Goal: Task Accomplishment & Management: Manage account settings

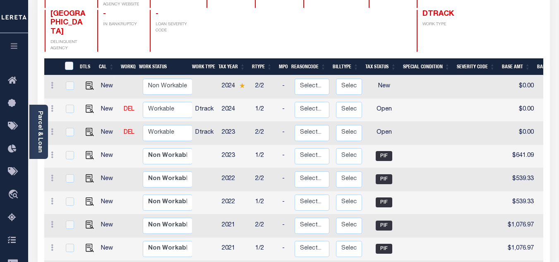
scroll to position [166, 0]
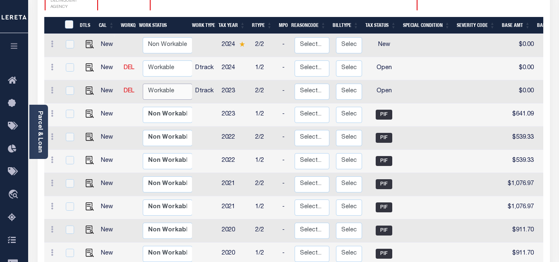
click at [178, 84] on select "Non Workable Workable" at bounding box center [168, 92] width 50 height 16
checkbox input "true"
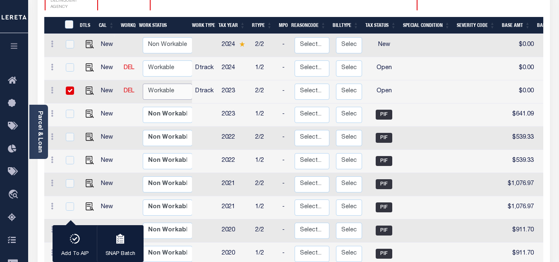
select select "true"
click at [143, 84] on select "Non Workable Workable" at bounding box center [168, 92] width 50 height 16
checkbox input "false"
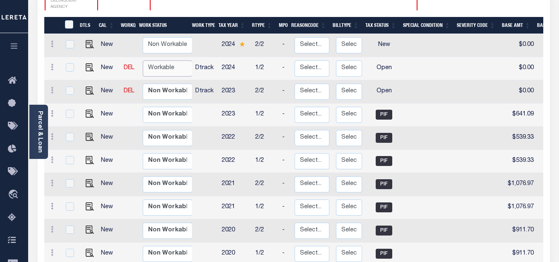
click at [167, 60] on select "Non Workable Workable" at bounding box center [168, 68] width 50 height 16
checkbox input "true"
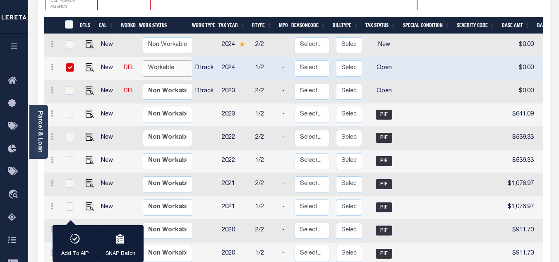
select select "true"
click at [143, 60] on select "Non Workable Workable" at bounding box center [168, 68] width 50 height 16
checkbox input "false"
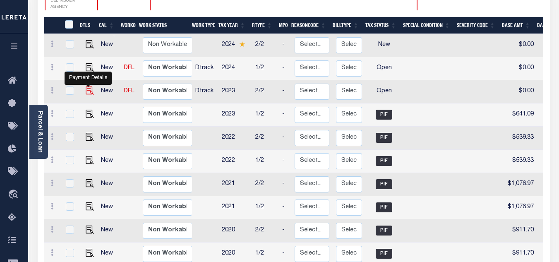
click at [87, 87] on img "" at bounding box center [90, 91] width 8 height 8
checkbox input "true"
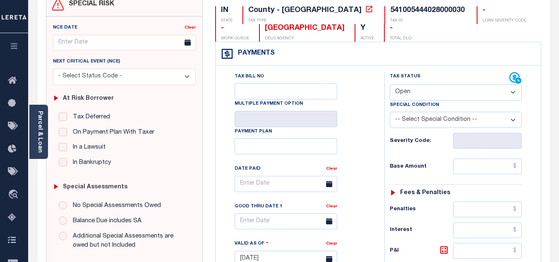
scroll to position [124, 0]
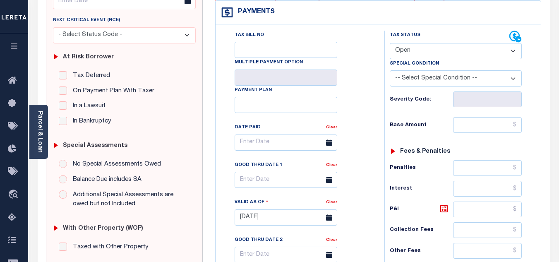
click at [409, 51] on select "- Select Status Code - Open Due/Unpaid Paid Incomplete No Tax Due Internal Refu…" at bounding box center [456, 51] width 132 height 16
select select "PYD"
click at [390, 43] on select "- Select Status Code - Open Due/Unpaid Paid Incomplete No Tax Due Internal Refu…" at bounding box center [456, 51] width 132 height 16
type input "[DATE]"
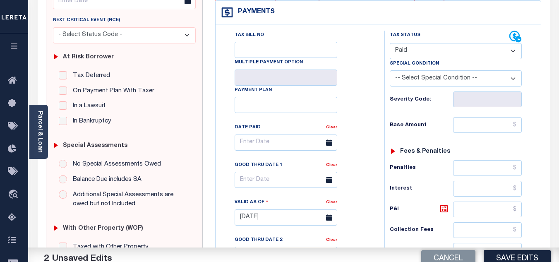
click at [383, 101] on div "Tax Status Status" at bounding box center [458, 214] width 161 height 366
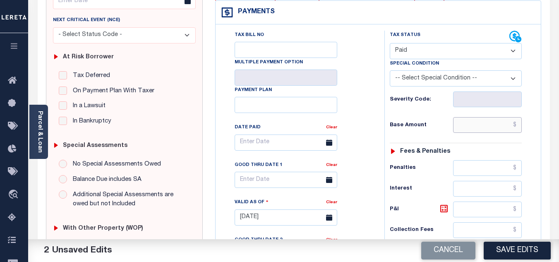
click at [467, 124] on input "text" at bounding box center [487, 125] width 69 height 16
paste input "641.09"
type input "$641.09"
click at [439, 119] on div "Base Amount $641.09" at bounding box center [456, 125] width 132 height 16
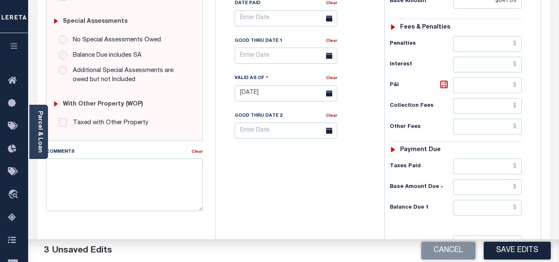
scroll to position [331, 0]
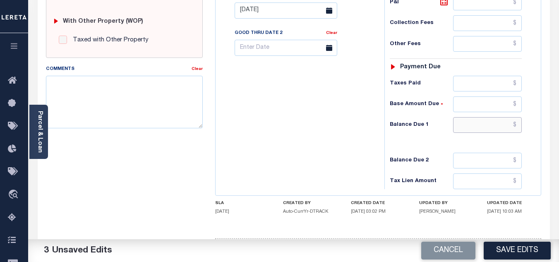
click at [482, 128] on input "text" at bounding box center [487, 125] width 69 height 16
type input "$0.00"
click at [365, 138] on div "Tax Bill No Multiple Payment Option Payment Plan Clear" at bounding box center [298, 7] width 161 height 366
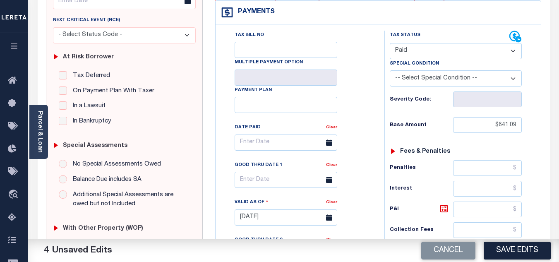
scroll to position [0, 0]
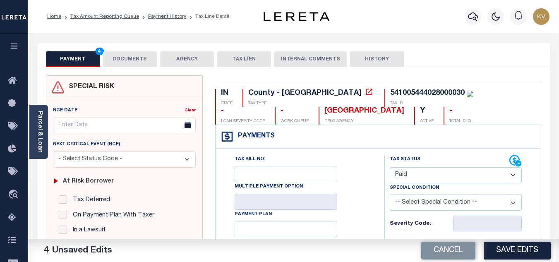
click at [117, 57] on button "DOCUMENTS" at bounding box center [130, 59] width 54 height 16
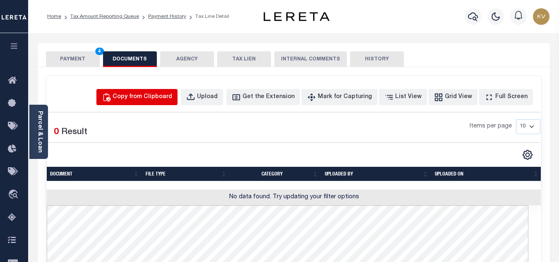
click at [157, 97] on div "Copy from Clipboard" at bounding box center [143, 97] width 60 height 9
select select "POP"
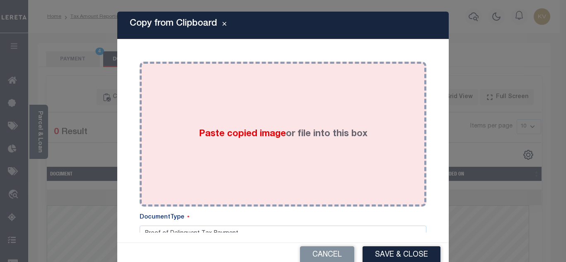
click at [207, 124] on div "Paste copied image or file into this box" at bounding box center [283, 134] width 274 height 132
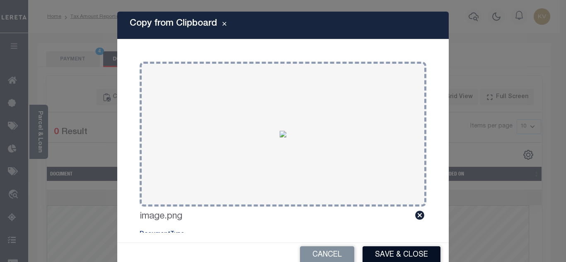
click at [405, 250] on button "Save & Close" at bounding box center [401, 255] width 78 height 18
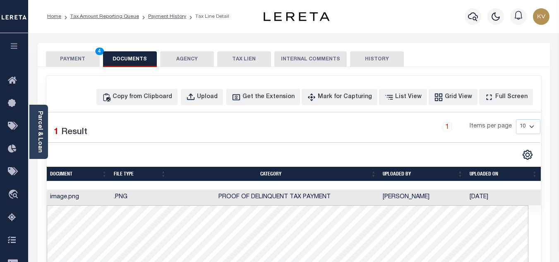
click at [65, 65] on button "PAYMENT 4" at bounding box center [73, 59] width 54 height 16
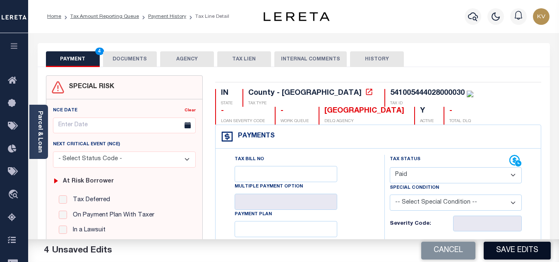
click at [503, 247] on button "Save Edits" at bounding box center [517, 251] width 67 height 18
checkbox input "false"
type input "$641.09"
type input "$0"
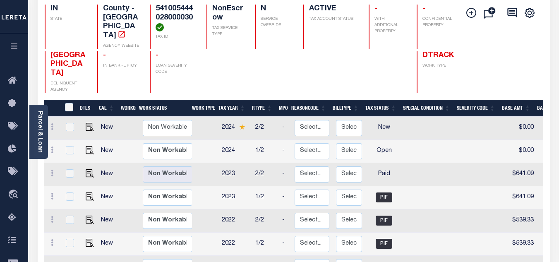
scroll to position [166, 0]
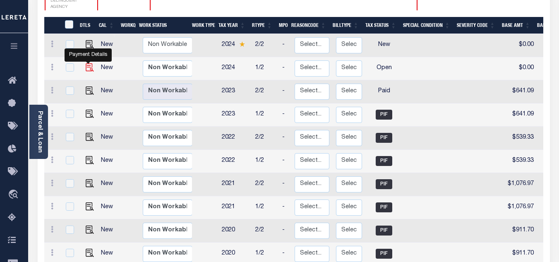
click at [86, 63] on img "" at bounding box center [90, 67] width 8 height 8
checkbox input "true"
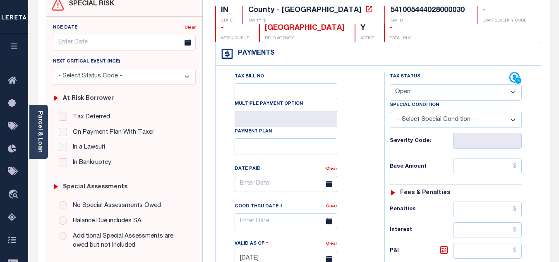
scroll to position [124, 0]
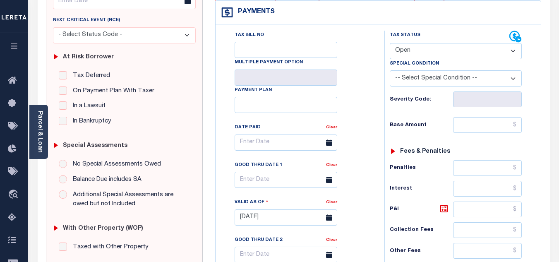
click at [428, 44] on select "- Select Status Code - Open Due/Unpaid Paid Incomplete No Tax Due Internal Refu…" at bounding box center [456, 51] width 132 height 16
select select "PYD"
click at [390, 43] on select "- Select Status Code - Open Due/Unpaid Paid Incomplete No Tax Due Internal Refu…" at bounding box center [456, 51] width 132 height 16
type input "[DATE]"
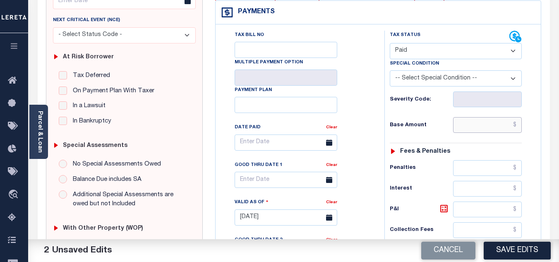
click at [467, 128] on input "text" at bounding box center [487, 125] width 69 height 16
type input "$753.37"
click at [431, 136] on div "Tax Status Status - Select Status Code -" at bounding box center [459, 214] width 148 height 366
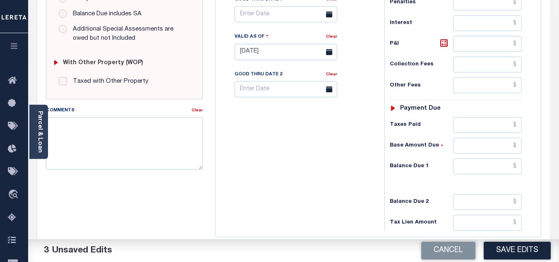
scroll to position [331, 0]
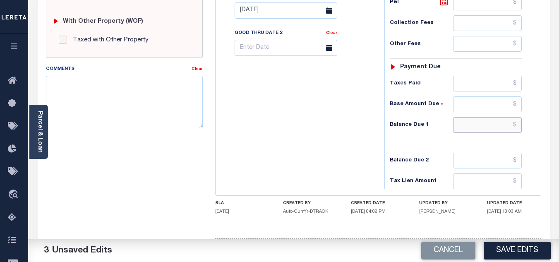
click at [465, 128] on input "text" at bounding box center [487, 125] width 69 height 16
type input "$0.00"
click at [301, 142] on div "Tax Bill No Multiple Payment Option Payment Plan Clear" at bounding box center [298, 7] width 161 height 366
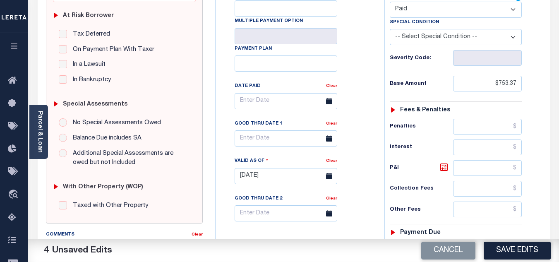
scroll to position [0, 0]
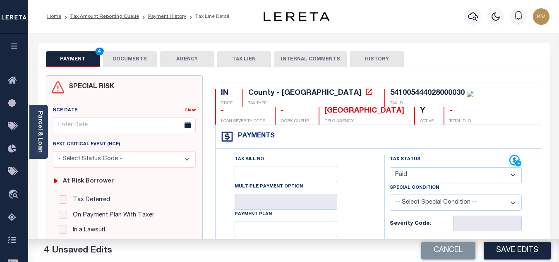
click at [140, 58] on button "DOCUMENTS" at bounding box center [130, 59] width 54 height 16
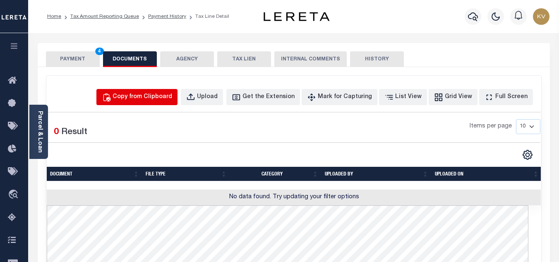
click at [172, 93] on div "Copy from Clipboard" at bounding box center [143, 97] width 60 height 9
select select "POP"
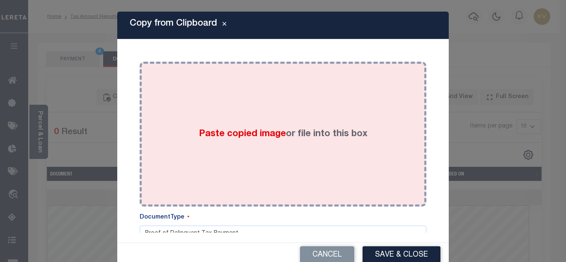
click at [245, 138] on span "Paste copied image" at bounding box center [242, 134] width 87 height 9
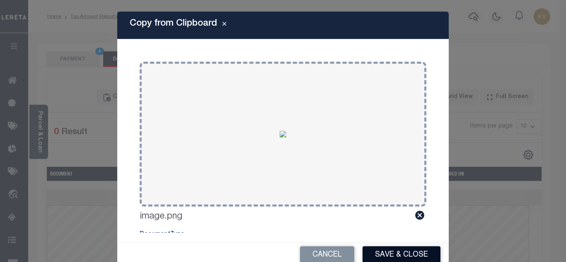
click at [405, 256] on button "Save & Close" at bounding box center [401, 255] width 78 height 18
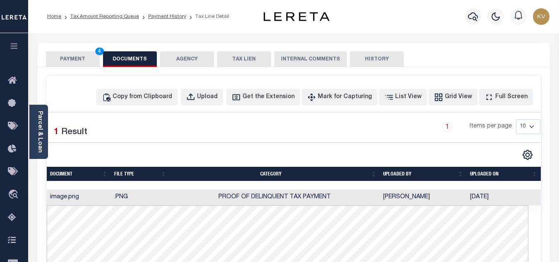
click at [76, 56] on button "PAYMENT 4" at bounding box center [73, 59] width 54 height 16
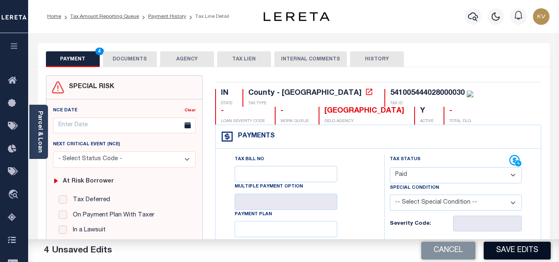
click at [525, 247] on button "Save Edits" at bounding box center [517, 251] width 67 height 18
checkbox input "false"
type input "$753.37"
type input "$0"
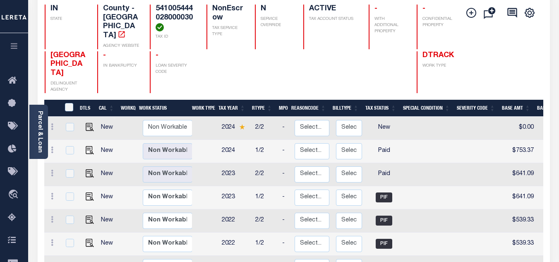
scroll to position [124, 0]
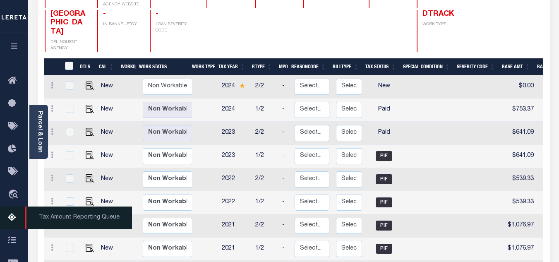
click at [15, 217] on icon at bounding box center [14, 218] width 13 height 10
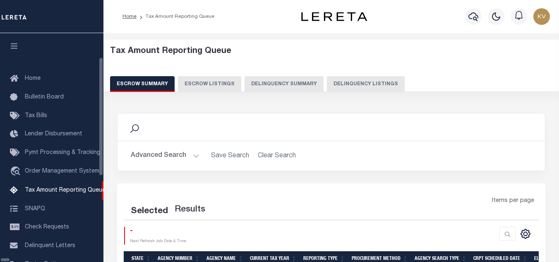
click at [327, 84] on button "Delinquency Listings" at bounding box center [366, 84] width 78 height 16
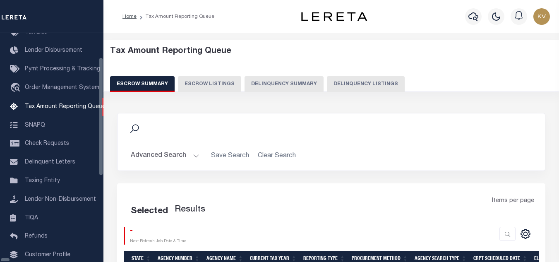
scroll to position [84, 0]
select select "100"
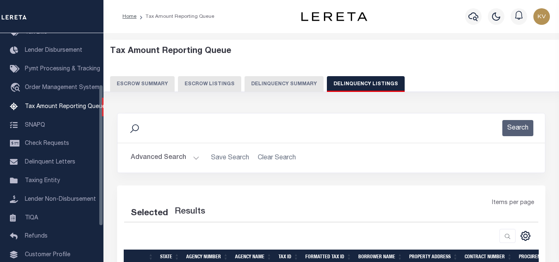
select select "100"
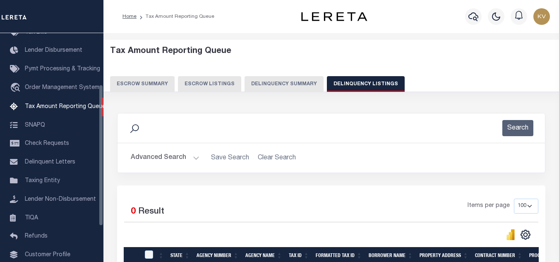
scroll to position [114, 0]
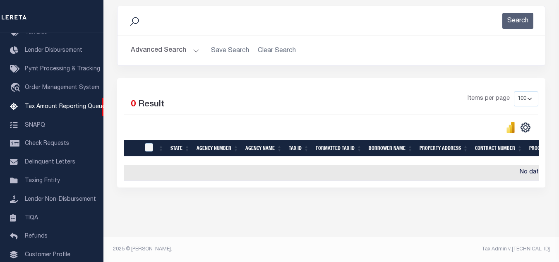
click at [184, 47] on button "Advanced Search" at bounding box center [165, 51] width 69 height 16
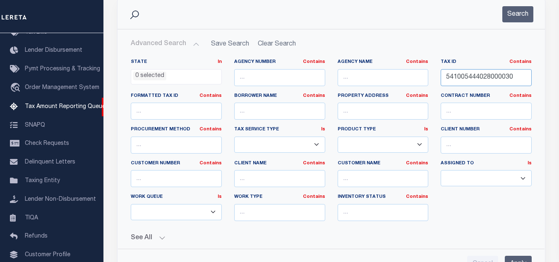
drag, startPoint x: 518, startPoint y: 77, endPoint x: 308, endPoint y: 72, distance: 210.0
click at [299, 72] on div "State In In AK AL AR AZ CA CO CT DC DE FL GA GU HI IA ID IL IN KS KY LA MA MD M…" at bounding box center [332, 143] width 414 height 169
paste input "6112027"
type input "541006112027000030"
click at [520, 9] on button "Search" at bounding box center [518, 14] width 31 height 16
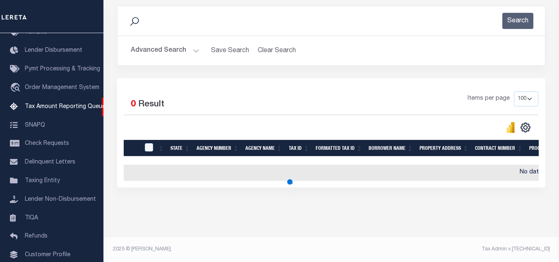
scroll to position [115, 0]
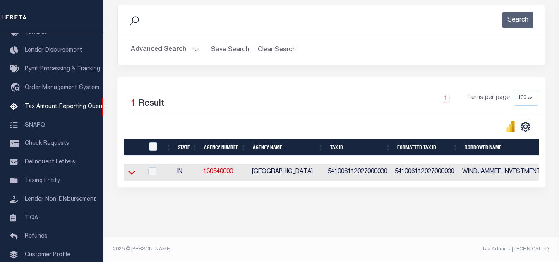
click at [132, 171] on icon at bounding box center [131, 173] width 7 height 4
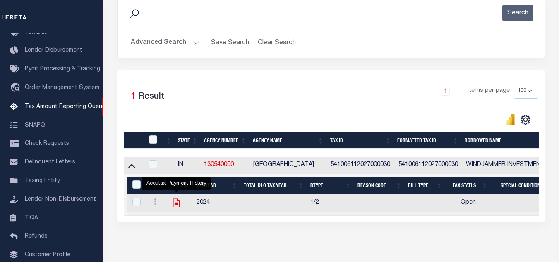
click at [178, 205] on icon "" at bounding box center [176, 202] width 11 height 11
checkbox input "true"
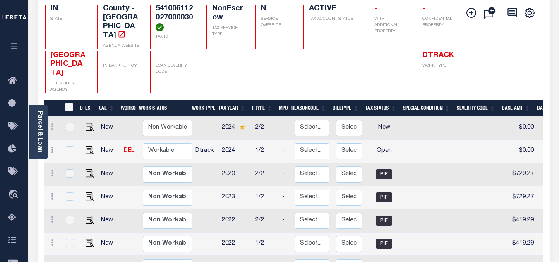
scroll to position [124, 0]
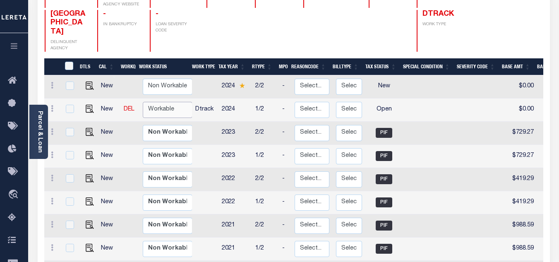
click at [166, 106] on select "Non Workable Workable" at bounding box center [168, 110] width 50 height 16
checkbox input "true"
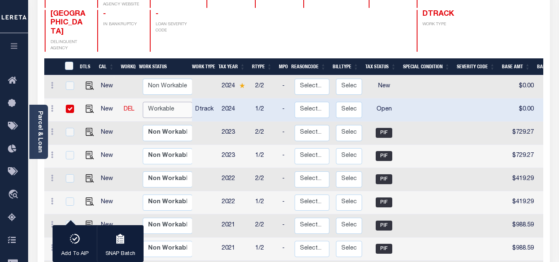
select select "true"
click at [143, 102] on select "Non Workable Workable" at bounding box center [168, 110] width 50 height 16
checkbox input "false"
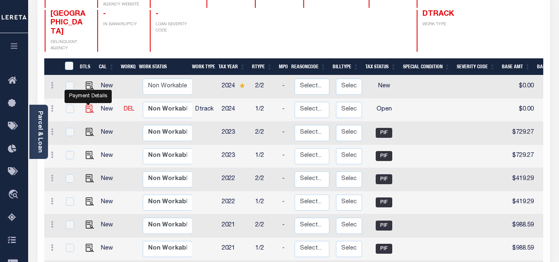
click at [87, 105] on img "" at bounding box center [90, 109] width 8 height 8
checkbox input "true"
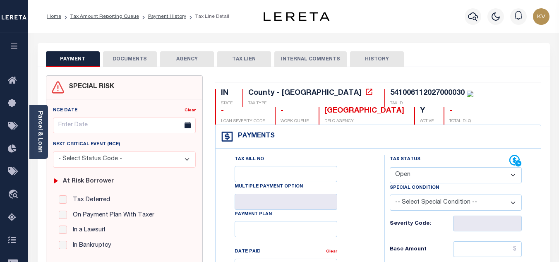
scroll to position [83, 0]
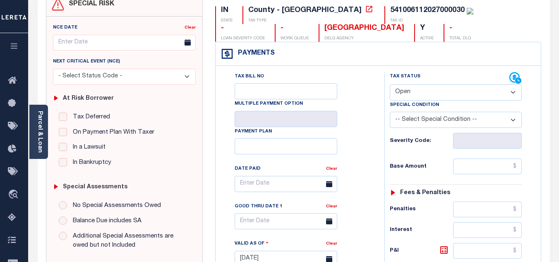
click at [419, 101] on div "Special Condition" at bounding box center [456, 107] width 132 height 12
click at [421, 94] on select "- Select Status Code - Open Due/Unpaid Paid Incomplete No Tax Due Internal Refu…" at bounding box center [456, 92] width 132 height 16
select select "PYD"
click at [390, 85] on select "- Select Status Code - Open Due/Unpaid Paid Incomplete No Tax Due Internal Refu…" at bounding box center [456, 92] width 132 height 16
type input "[DATE]"
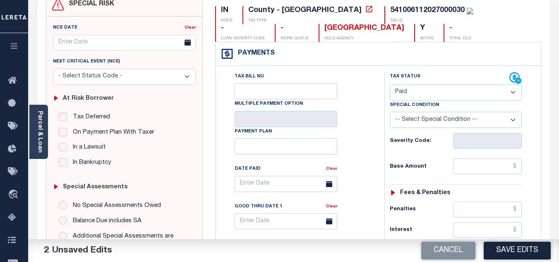
click at [360, 135] on div "Tax Bill No Multiple Payment Option Payment Plan Clear" at bounding box center [298, 188] width 148 height 232
click at [480, 170] on input "text" at bounding box center [487, 167] width 69 height 16
paste input "756.20"
type input "$756.20"
click at [425, 160] on div "Base Amount $756.20" at bounding box center [456, 167] width 132 height 16
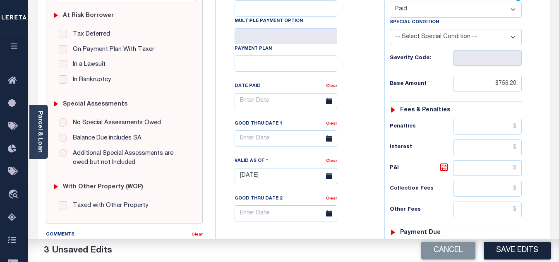
scroll to position [290, 0]
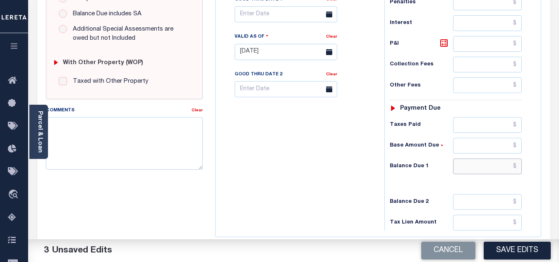
click at [463, 161] on input "text" at bounding box center [487, 167] width 69 height 16
type input "$0.00"
click at [314, 168] on div "Tax Bill No Multiple Payment Option Payment Plan Clear" at bounding box center [298, 48] width 161 height 366
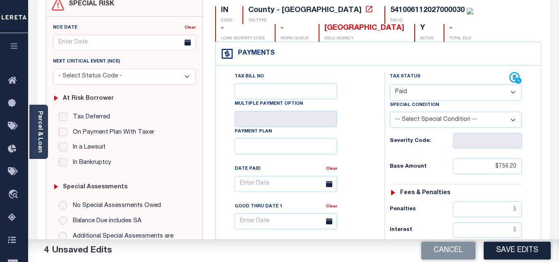
scroll to position [0, 0]
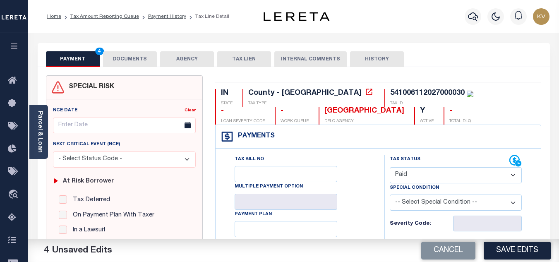
click at [134, 55] on button "DOCUMENTS" at bounding box center [130, 59] width 54 height 16
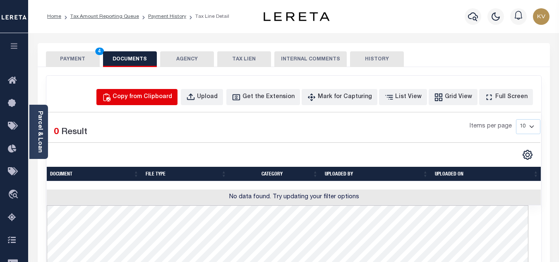
click at [169, 100] on div "Copy from Clipboard" at bounding box center [143, 97] width 60 height 9
select select "POP"
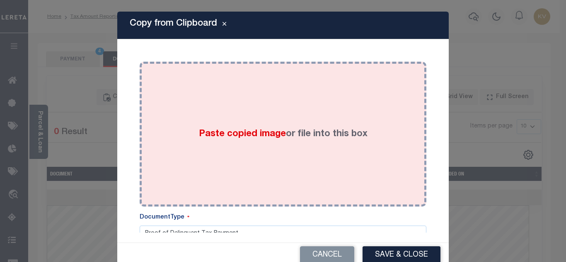
click at [216, 134] on span "Paste copied image" at bounding box center [242, 134] width 87 height 9
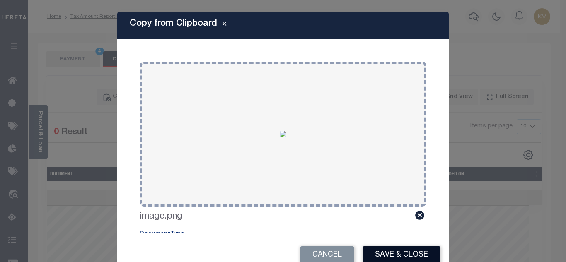
click at [382, 254] on button "Save & Close" at bounding box center [401, 255] width 78 height 18
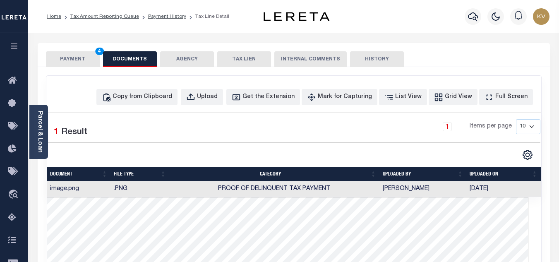
click at [64, 55] on button "PAYMENT 4" at bounding box center [73, 59] width 54 height 16
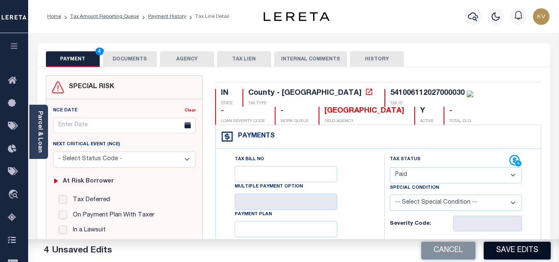
click at [519, 250] on button "Save Edits" at bounding box center [517, 251] width 67 height 18
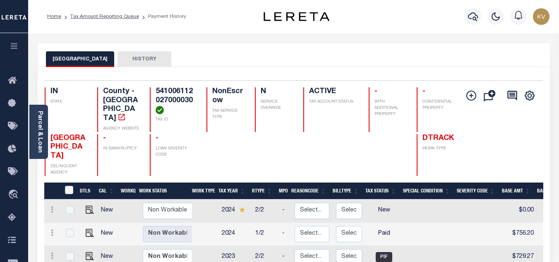
scroll to position [83, 0]
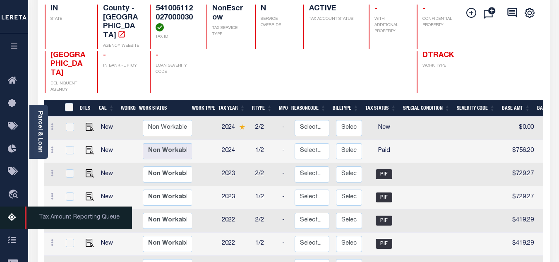
click at [7, 220] on link "Tax Amount Reporting Queue" at bounding box center [14, 218] width 28 height 23
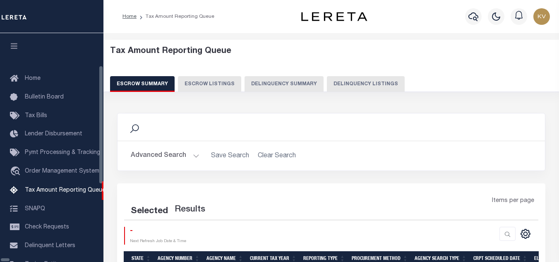
select select "100"
click at [316, 80] on div "Escrow Summary Escrow Listings Delinquency Summary Delinquency Listings" at bounding box center [331, 83] width 443 height 15
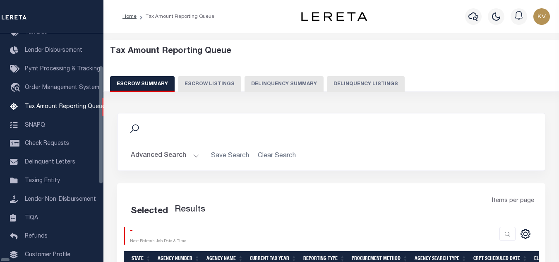
select select "100"
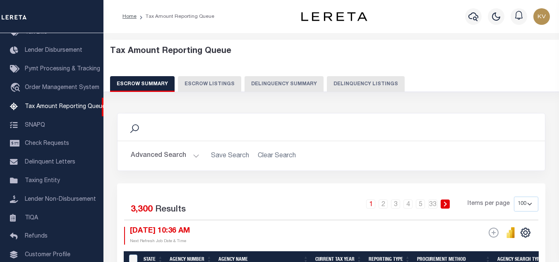
click at [355, 85] on button "Delinquency Listings" at bounding box center [366, 84] width 78 height 16
select select "100"
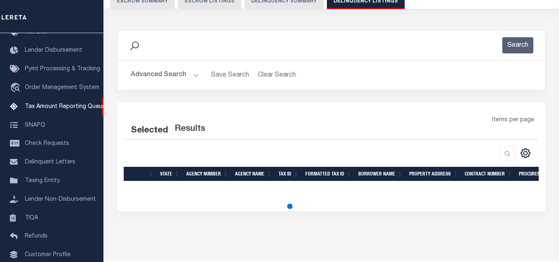
scroll to position [106, 0]
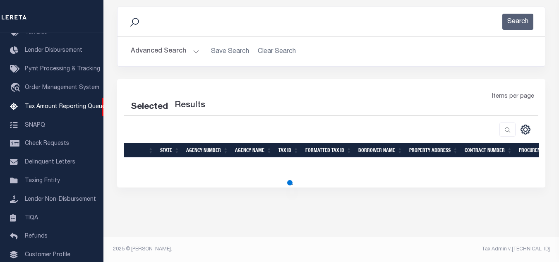
select select "100"
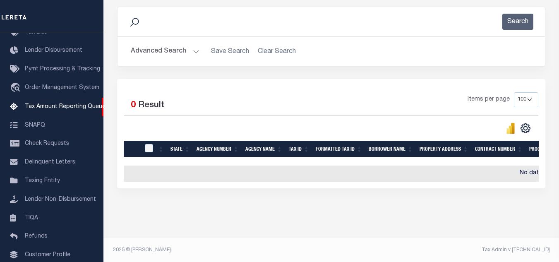
click at [185, 51] on button "Advanced Search" at bounding box center [165, 51] width 69 height 16
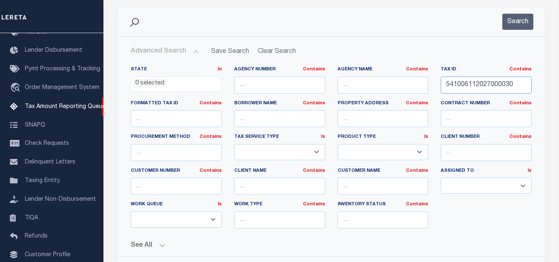
drag, startPoint x: 516, startPoint y: 85, endPoint x: 329, endPoint y: 84, distance: 187.6
click at [329, 84] on div "State In In AK AL AR AZ CA CO CT DC DE FL GA GU HI IA ID IL IN KS [GEOGRAPHIC_D…" at bounding box center [332, 150] width 414 height 169
paste input "41"
type input "541006112041000030"
click at [529, 24] on button "Search" at bounding box center [518, 22] width 31 height 16
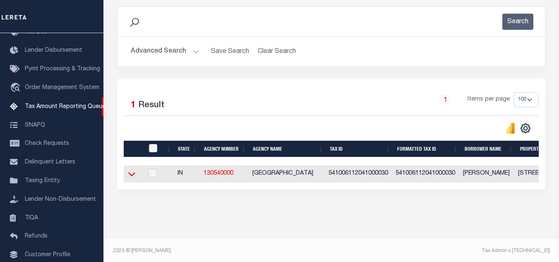
click at [132, 176] on icon at bounding box center [131, 174] width 7 height 9
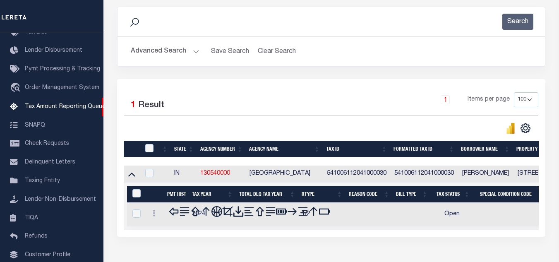
scroll to position [157, 0]
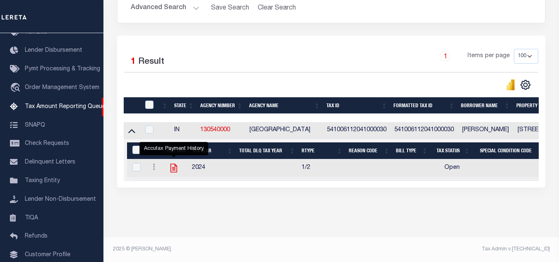
click at [175, 164] on icon "" at bounding box center [174, 168] width 7 height 9
checkbox input "true"
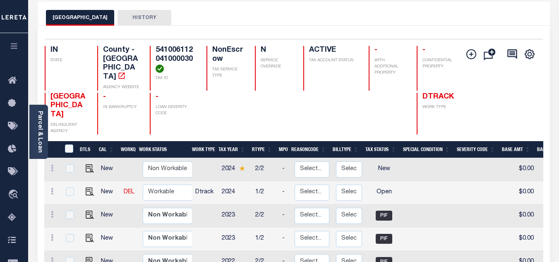
scroll to position [83, 0]
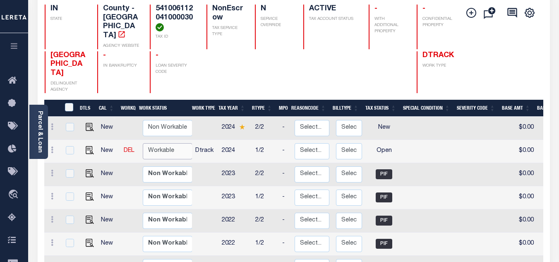
click at [162, 151] on select "Non Workable Workable" at bounding box center [168, 151] width 50 height 16
checkbox input "true"
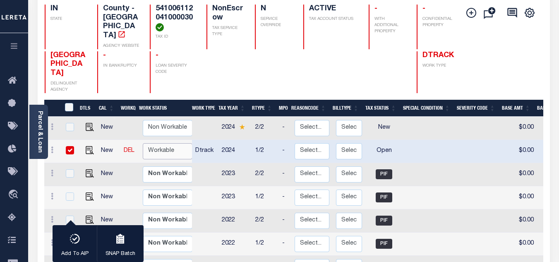
select select "true"
click at [143, 143] on select "Non Workable Workable" at bounding box center [168, 151] width 50 height 16
checkbox input "false"
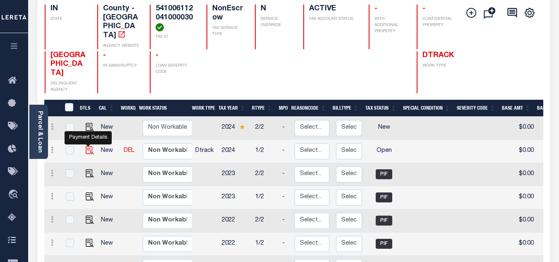
click at [87, 146] on img "" at bounding box center [90, 150] width 8 height 8
checkbox input "true"
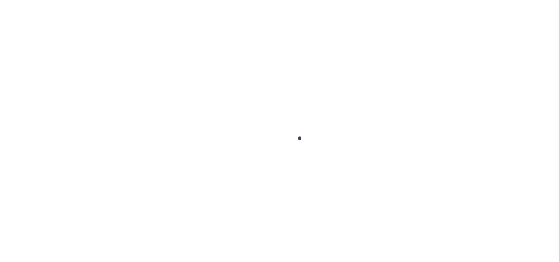
checkbox input "false"
type input "[DATE]"
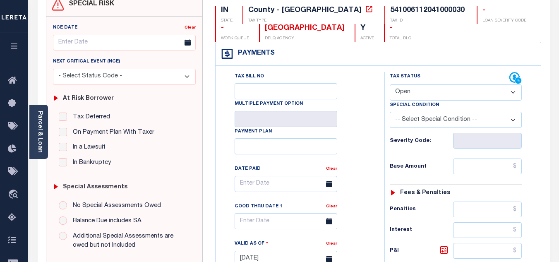
scroll to position [124, 0]
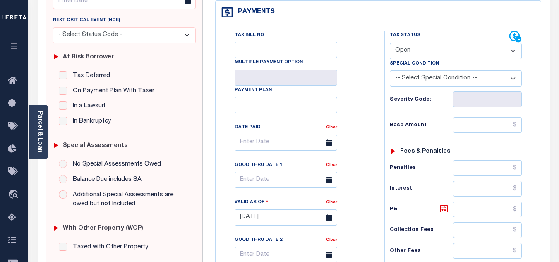
click at [418, 55] on select "- Select Status Code - Open Due/Unpaid Paid Incomplete No Tax Due Internal Refu…" at bounding box center [456, 51] width 132 height 16
select select "DUE"
click at [390, 43] on select "- Select Status Code - Open Due/Unpaid Paid Incomplete No Tax Due Internal Refu…" at bounding box center [456, 51] width 132 height 16
type input "[DATE]"
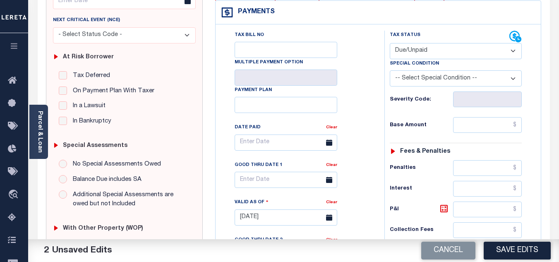
click at [365, 85] on div "Tax Bill No Multiple Payment Option Payment Plan Clear" at bounding box center [298, 147] width 148 height 232
click at [468, 126] on input "text" at bounding box center [487, 125] width 69 height 16
type input "$1,167.19"
click at [440, 129] on h6 "Base Amount" at bounding box center [421, 125] width 63 height 7
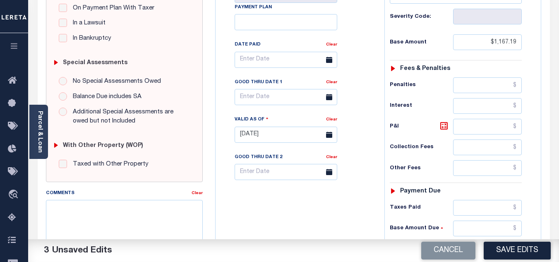
scroll to position [290, 0]
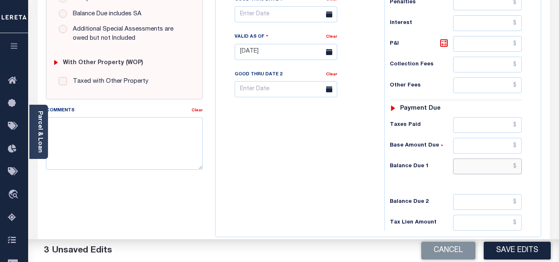
click at [480, 170] on input "text" at bounding box center [487, 167] width 69 height 16
type input "$1,283.91"
click at [446, 46] on icon at bounding box center [444, 43] width 5 height 5
type input "$116.72"
click at [256, 16] on input "text" at bounding box center [286, 14] width 103 height 16
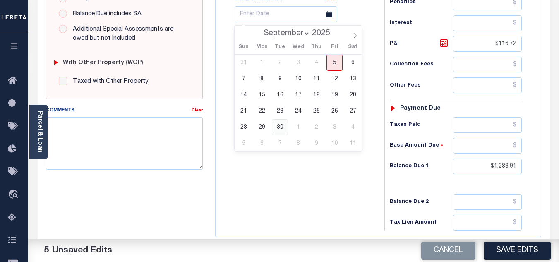
click at [282, 127] on span "30" at bounding box center [280, 127] width 16 height 16
type input "[DATE]"
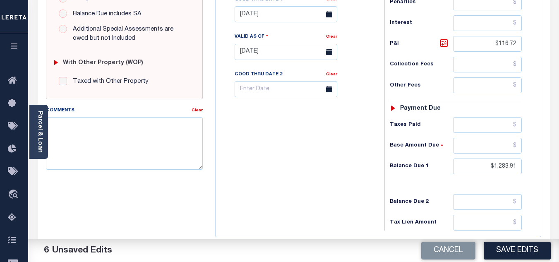
click at [337, 193] on div "Tax Bill No Multiple Payment Option Payment Plan Clear" at bounding box center [298, 48] width 161 height 366
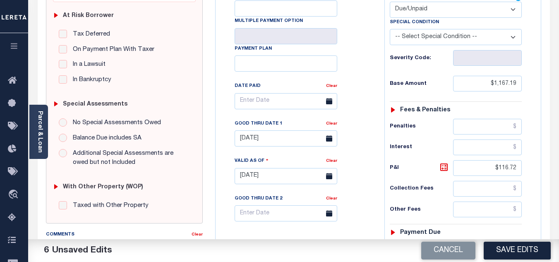
scroll to position [0, 0]
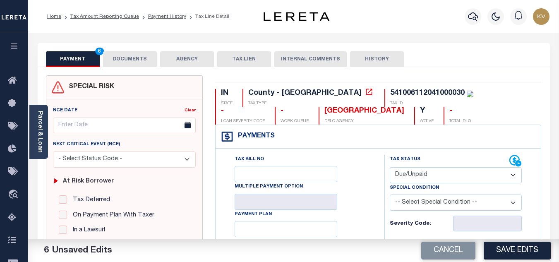
click at [134, 55] on button "DOCUMENTS" at bounding box center [130, 59] width 54 height 16
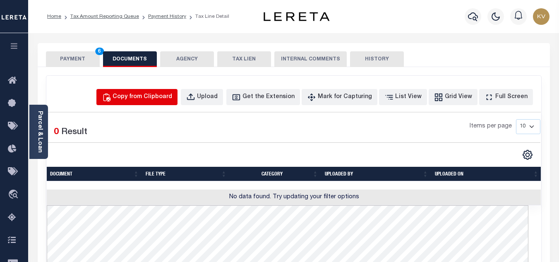
click at [167, 96] on div "Copy from Clipboard" at bounding box center [143, 97] width 60 height 9
select select "POP"
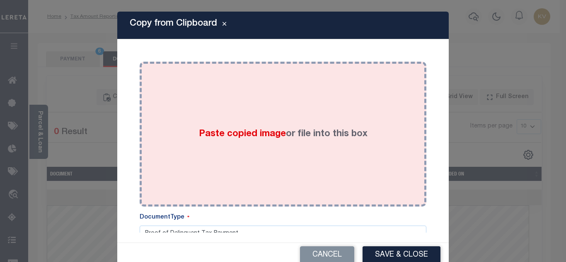
click at [218, 122] on div "Paste copied image or file into this box" at bounding box center [283, 134] width 274 height 132
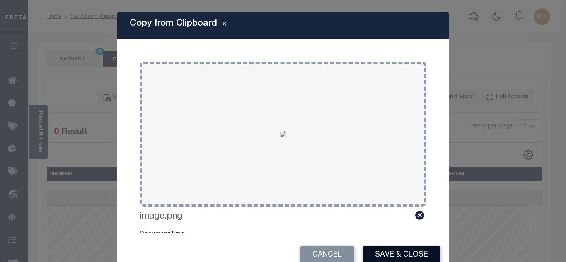
click at [397, 257] on button "Save & Close" at bounding box center [401, 255] width 78 height 18
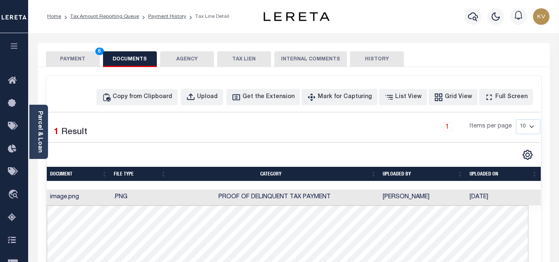
click at [69, 61] on button "PAYMENT 6" at bounding box center [73, 59] width 54 height 16
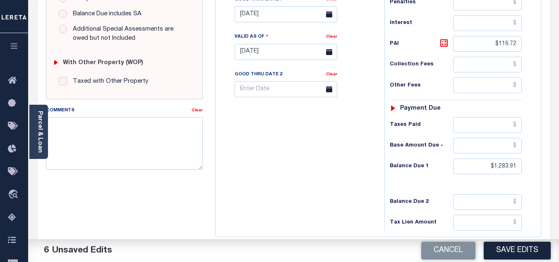
scroll to position [331, 0]
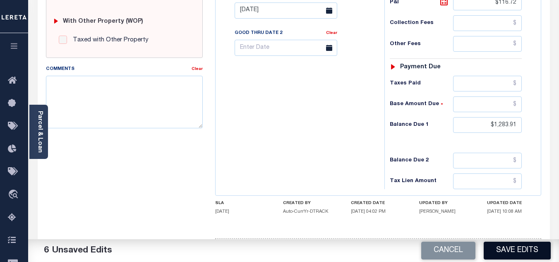
click at [502, 247] on button "Save Edits" at bounding box center [517, 251] width 67 height 18
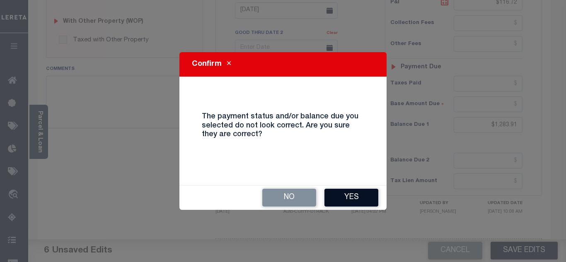
click at [350, 190] on button "Yes" at bounding box center [351, 198] width 54 height 18
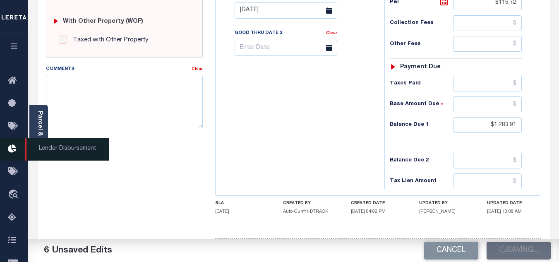
checkbox input "false"
type input "$1,167.19"
type input "$116.72"
type input "$1,283.91"
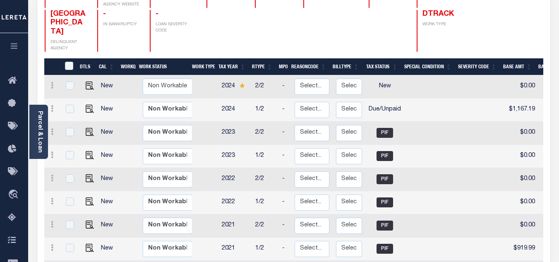
scroll to position [166, 0]
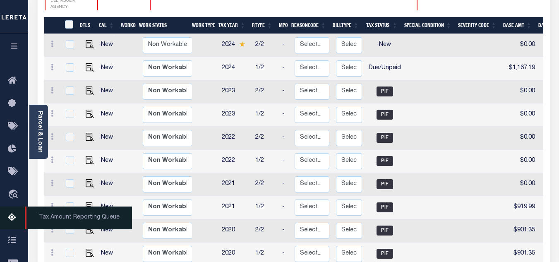
drag, startPoint x: 14, startPoint y: 214, endPoint x: 39, endPoint y: 211, distance: 25.8
click at [14, 214] on link "Tax Amount Reporting Queue" at bounding box center [14, 218] width 28 height 23
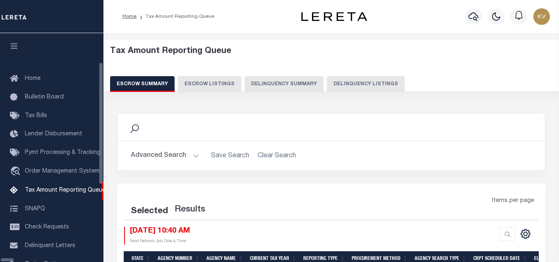
click at [327, 81] on button "Delinquency Listings" at bounding box center [366, 84] width 78 height 16
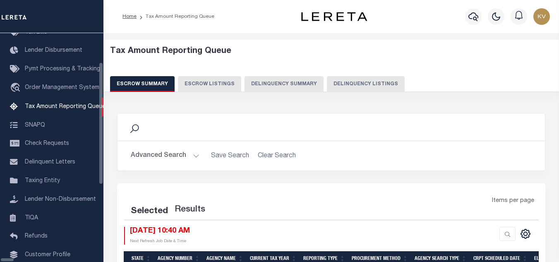
select select "100"
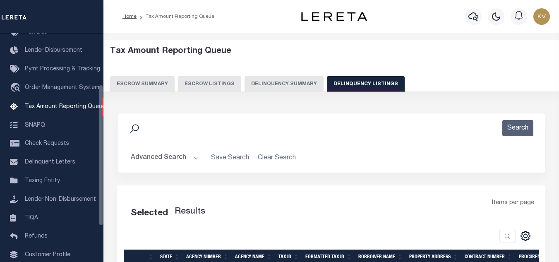
select select "100"
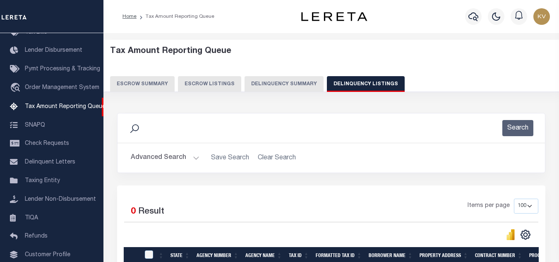
scroll to position [114, 0]
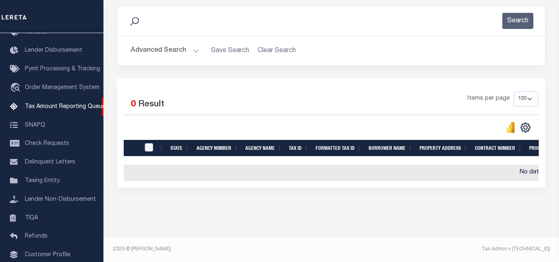
click at [186, 43] on button "Advanced Search" at bounding box center [165, 51] width 69 height 16
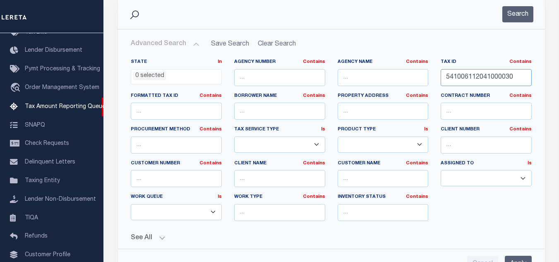
drag, startPoint x: 517, startPoint y: 77, endPoint x: 394, endPoint y: 76, distance: 123.4
click at [394, 76] on div "State In In AK AL AR AZ CA CO CT DC DE FL GA GU HI IA ID IL IN KS [GEOGRAPHIC_D…" at bounding box center [332, 143] width 414 height 169
paste input "2"
type input "541006112042000030"
click at [518, 14] on button "Search" at bounding box center [518, 14] width 31 height 16
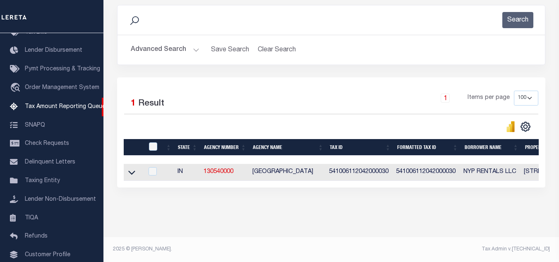
scroll to position [115, 0]
click at [133, 169] on icon at bounding box center [131, 172] width 7 height 9
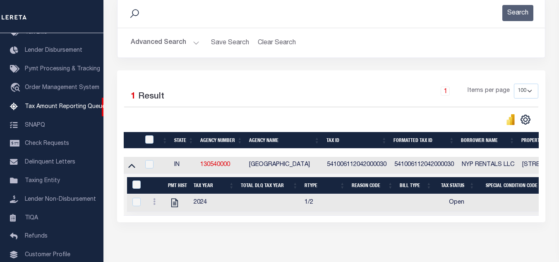
scroll to position [157, 0]
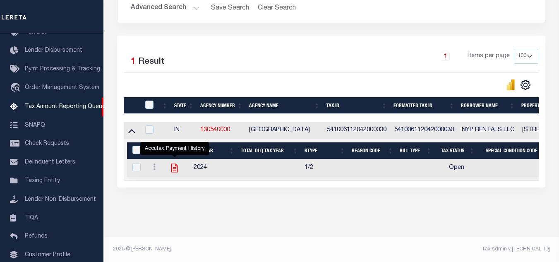
click at [175, 163] on icon "" at bounding box center [174, 168] width 11 height 11
checkbox input "true"
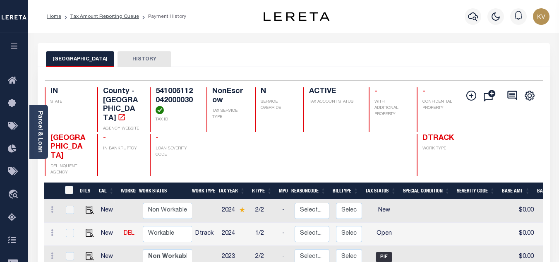
scroll to position [83, 0]
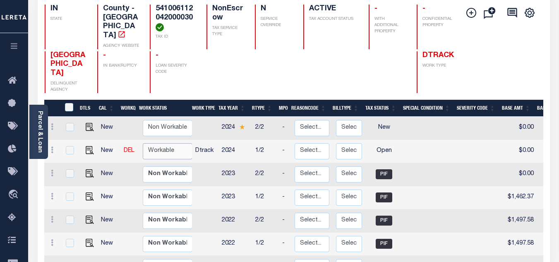
click at [165, 143] on select "Non Workable Workable" at bounding box center [168, 151] width 50 height 16
checkbox input "true"
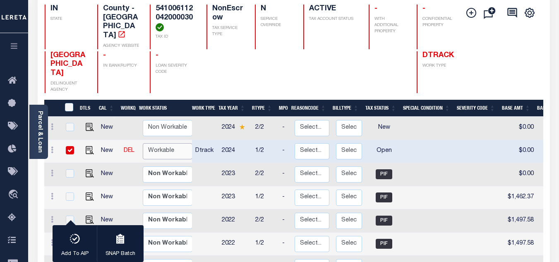
select select "true"
click at [143, 143] on select "Non Workable Workable" at bounding box center [168, 151] width 50 height 16
checkbox input "false"
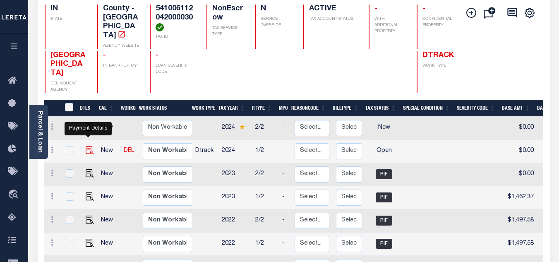
click at [89, 146] on img "" at bounding box center [90, 150] width 8 height 8
checkbox input "true"
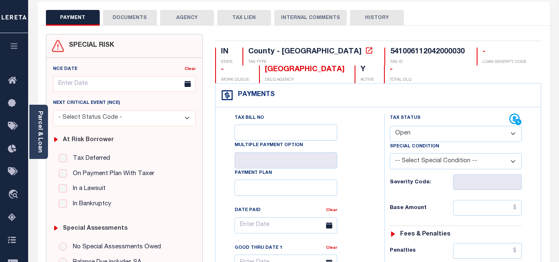
scroll to position [124, 0]
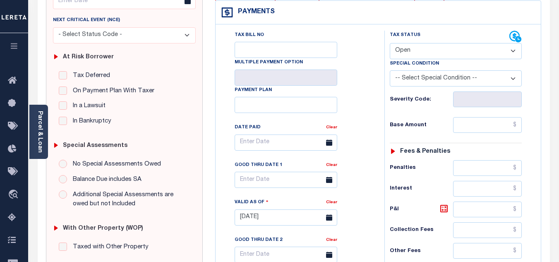
click at [428, 54] on select "- Select Status Code - Open Due/Unpaid Paid Incomplete No Tax Due Internal Refu…" at bounding box center [456, 51] width 132 height 16
select select "PYD"
click at [390, 43] on select "- Select Status Code - Open Due/Unpaid Paid Incomplete No Tax Due Internal Refu…" at bounding box center [456, 51] width 132 height 16
type input "[DATE]"
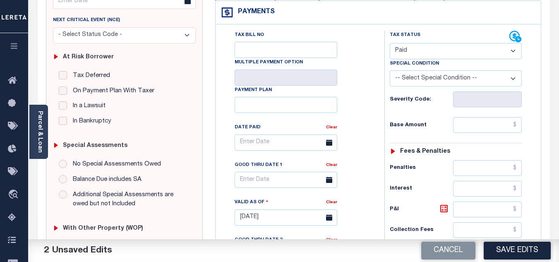
click at [366, 98] on div "Tax Bill No Multiple Payment Option Payment Plan Clear" at bounding box center [298, 147] width 148 height 232
click at [481, 123] on input "text" at bounding box center [487, 125] width 69 height 16
paste input "1,380.09"
type input "$1,380.09"
click at [428, 120] on div "Base Amount $1,380.09" at bounding box center [456, 125] width 132 height 16
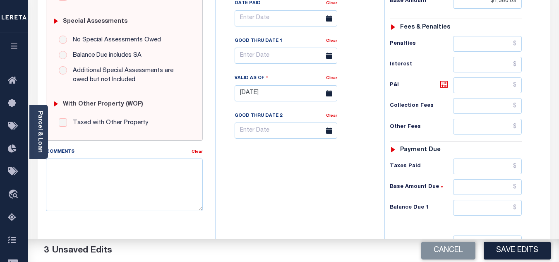
scroll to position [290, 0]
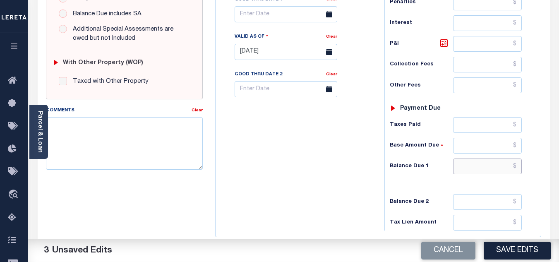
click at [474, 166] on input "text" at bounding box center [487, 167] width 69 height 16
click at [329, 164] on div "Tax Bill No Multiple Payment Option Payment Plan Clear" at bounding box center [298, 48] width 161 height 366
click at [475, 172] on input "text" at bounding box center [487, 167] width 69 height 16
type input "$0.00"
click at [332, 173] on div "Tax Bill No Multiple Payment Option Payment Plan Clear" at bounding box center [298, 48] width 161 height 366
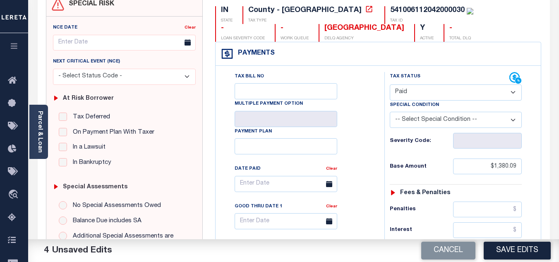
scroll to position [0, 0]
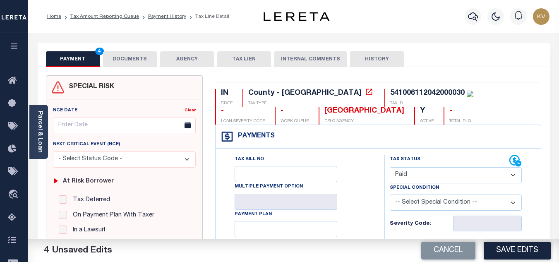
click at [129, 58] on button "DOCUMENTS" at bounding box center [130, 59] width 54 height 16
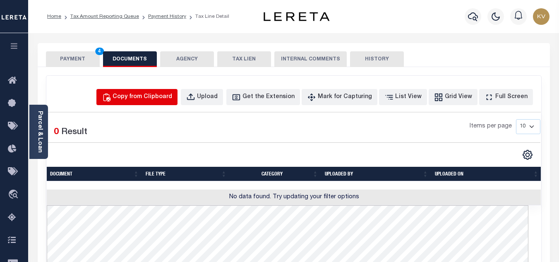
click at [149, 98] on div "Copy from Clipboard" at bounding box center [143, 97] width 60 height 9
select select "POP"
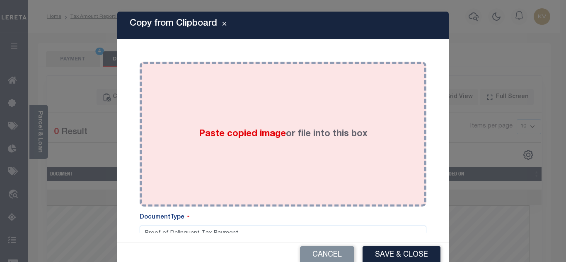
click at [184, 125] on div "Paste copied image or file into this box" at bounding box center [283, 134] width 274 height 132
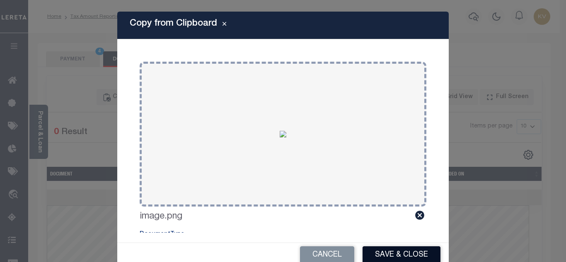
click at [396, 257] on button "Save & Close" at bounding box center [401, 255] width 78 height 18
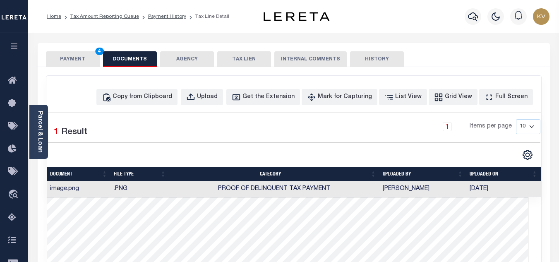
click at [63, 57] on button "PAYMENT 4" at bounding box center [73, 59] width 54 height 16
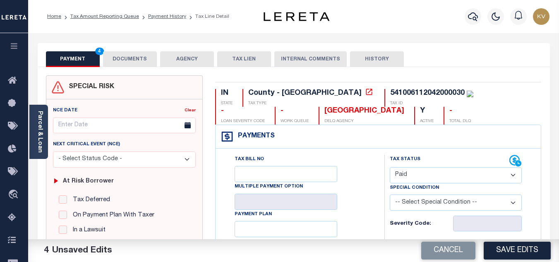
drag, startPoint x: 516, startPoint y: 252, endPoint x: 394, endPoint y: 213, distance: 127.8
click at [518, 252] on button "Save Edits" at bounding box center [517, 251] width 67 height 18
checkbox input "false"
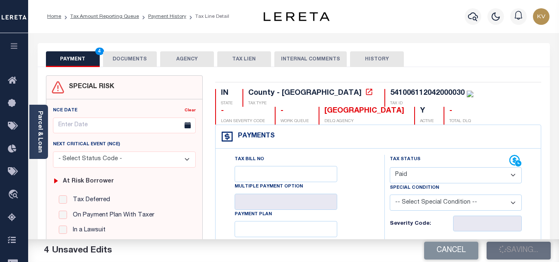
checkbox input "false"
type input "$1,380.09"
type input "$0"
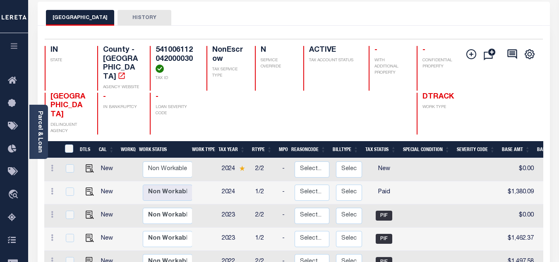
scroll to position [83, 0]
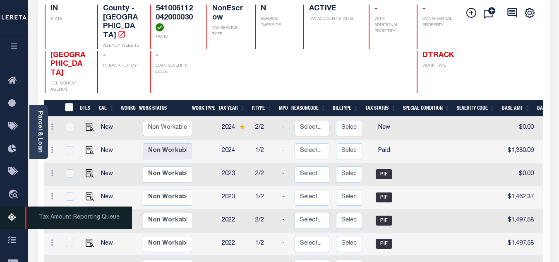
click at [12, 219] on icon at bounding box center [14, 218] width 13 height 10
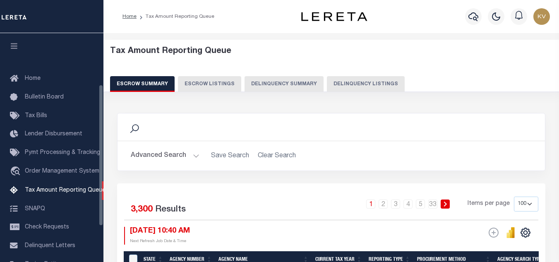
click at [340, 83] on button "Delinquency Listings" at bounding box center [366, 84] width 78 height 16
select select
select select "100"
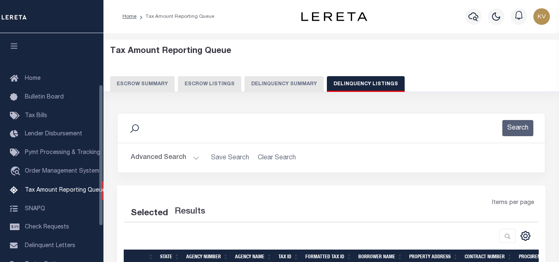
scroll to position [84, 0]
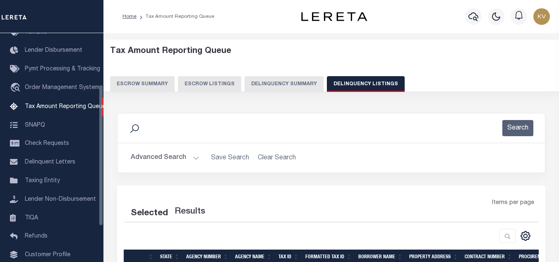
select select "100"
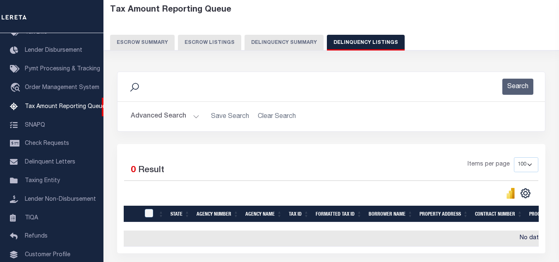
scroll to position [83, 0]
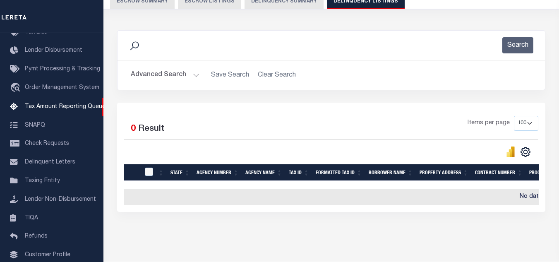
click at [192, 77] on button "Advanced Search" at bounding box center [165, 75] width 69 height 16
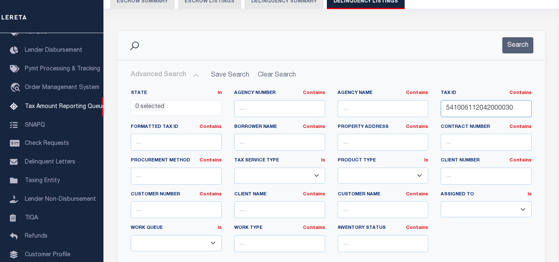
drag, startPoint x: 515, startPoint y: 108, endPoint x: 380, endPoint y: 104, distance: 135.0
click at [380, 104] on div "State In In AK AL AR AZ CA CO CT DC DE FL GA GU HI IA ID IL IN KS KY LA MA MD M…" at bounding box center [332, 174] width 414 height 169
paste input "6"
type input "541006112046000030"
click at [514, 49] on button "Search" at bounding box center [518, 45] width 31 height 16
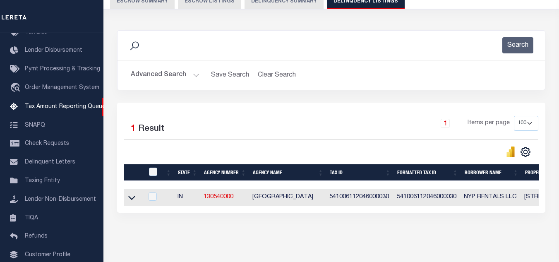
scroll to position [115, 0]
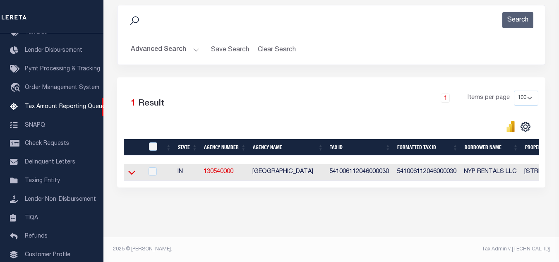
click at [131, 169] on icon at bounding box center [131, 172] width 7 height 9
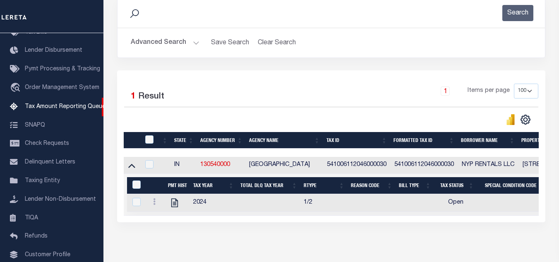
scroll to position [157, 0]
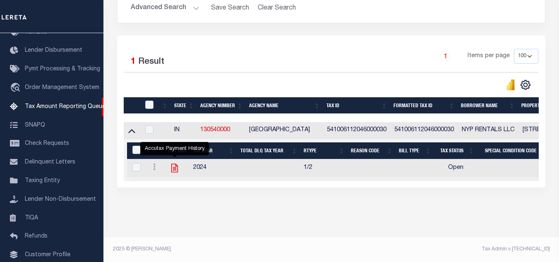
click at [176, 163] on icon "" at bounding box center [174, 168] width 11 height 11
checkbox input "true"
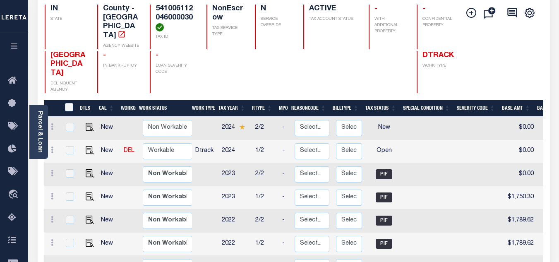
scroll to position [124, 0]
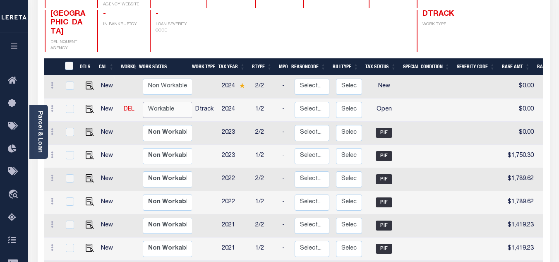
click at [170, 102] on select "Non Workable Workable" at bounding box center [168, 110] width 50 height 16
checkbox input "true"
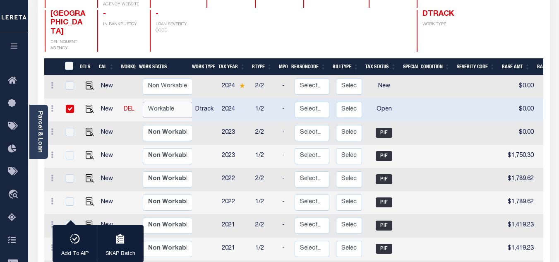
select select "true"
click at [143, 102] on select "Non Workable Workable" at bounding box center [168, 110] width 50 height 16
checkbox input "false"
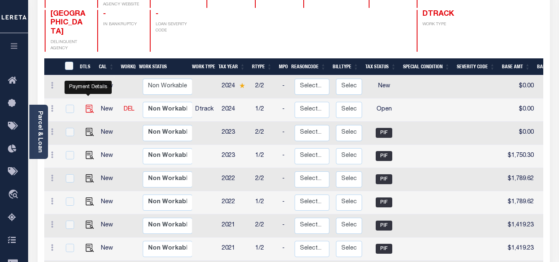
click at [88, 105] on img "" at bounding box center [90, 109] width 8 height 8
checkbox input "true"
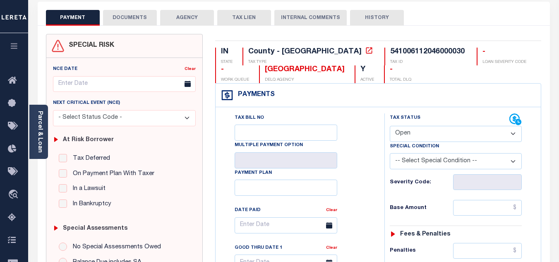
scroll to position [83, 0]
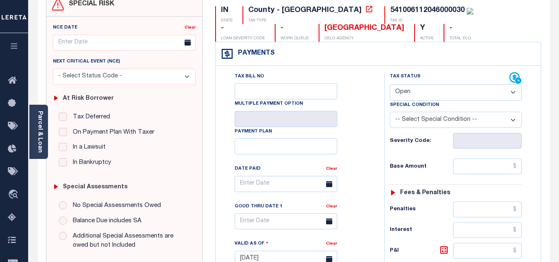
click at [413, 87] on select "- Select Status Code - Open Due/Unpaid Paid Incomplete No Tax Due Internal Refu…" at bounding box center [456, 92] width 132 height 16
select select "PYD"
click at [390, 85] on select "- Select Status Code - Open Due/Unpaid Paid Incomplete No Tax Due Internal Refu…" at bounding box center [456, 92] width 132 height 16
type input "[DATE]"
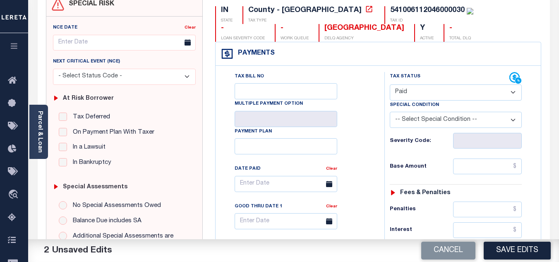
click at [367, 137] on div "Tax Bill No Multiple Payment Option Payment Plan Clear" at bounding box center [298, 188] width 148 height 232
click at [471, 166] on input "text" at bounding box center [487, 167] width 69 height 16
paste input "1,594.23"
type input "$1,594.23"
click at [426, 144] on h6 "Severity Code:" at bounding box center [421, 141] width 63 height 7
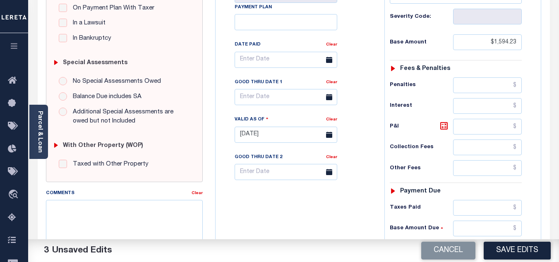
scroll to position [331, 0]
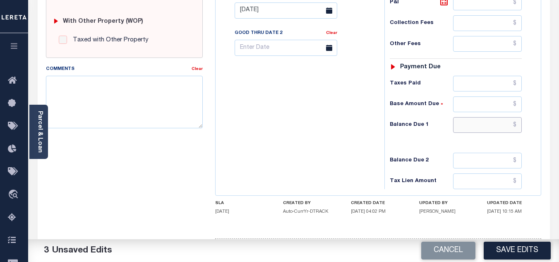
click at [474, 118] on input "text" at bounding box center [487, 125] width 69 height 16
type input "$0.00"
click at [280, 123] on div "Tax Bill No Multiple Payment Option Payment Plan Clear" at bounding box center [298, 7] width 161 height 366
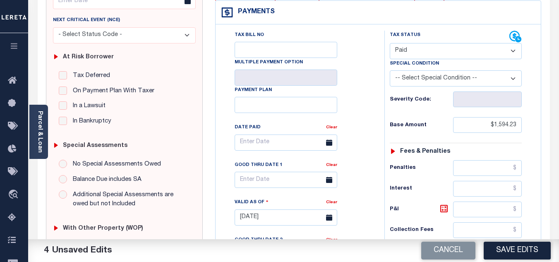
scroll to position [0, 0]
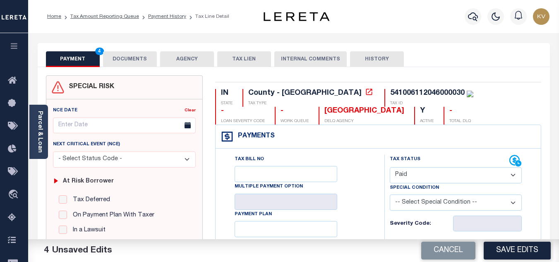
click at [133, 60] on button "DOCUMENTS" at bounding box center [130, 59] width 54 height 16
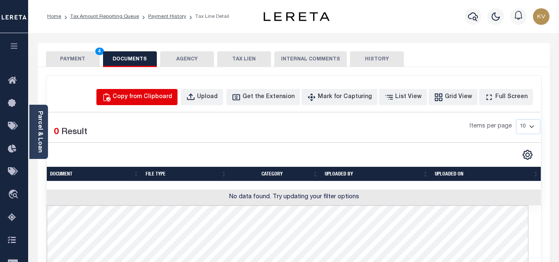
click at [151, 96] on div "Copy from Clipboard" at bounding box center [143, 97] width 60 height 9
select select "POP"
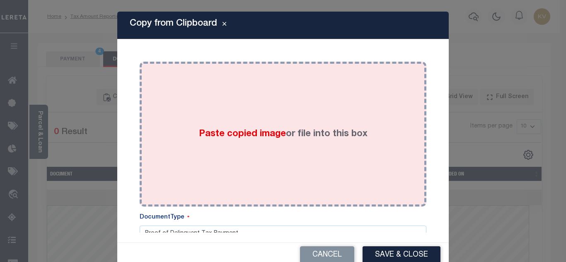
click at [200, 111] on div "Paste copied image or file into this box" at bounding box center [283, 134] width 274 height 132
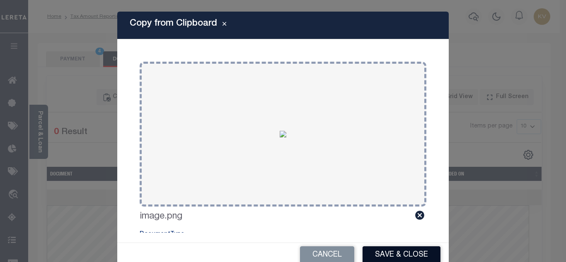
click at [388, 255] on button "Save & Close" at bounding box center [401, 255] width 78 height 18
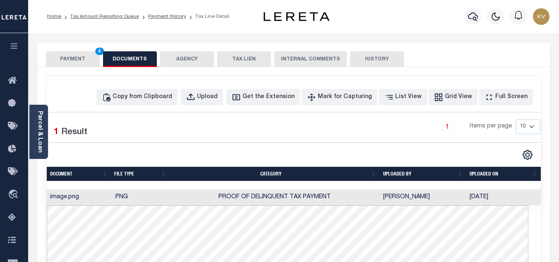
click at [69, 63] on button "PAYMENT 4" at bounding box center [73, 59] width 54 height 16
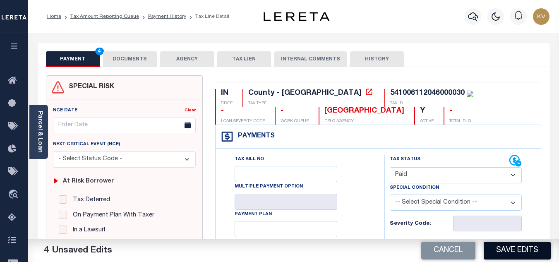
click at [509, 250] on button "Save Edits" at bounding box center [517, 251] width 67 height 18
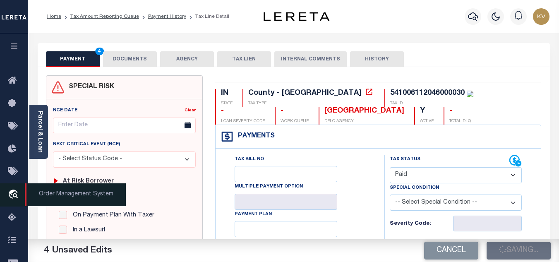
checkbox input "false"
type input "$1,594.23"
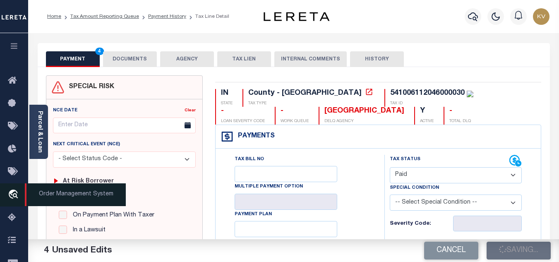
type input "$0"
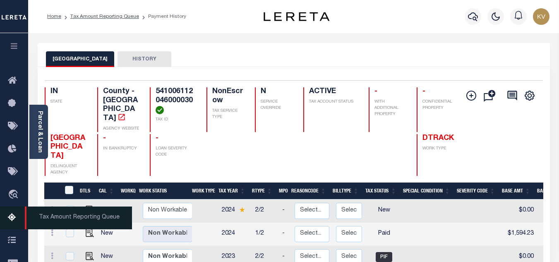
click at [12, 222] on icon at bounding box center [14, 218] width 13 height 10
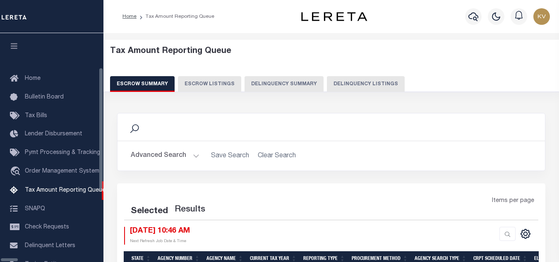
click at [327, 84] on button "Delinquency Listings" at bounding box center [366, 84] width 78 height 16
select select "100"
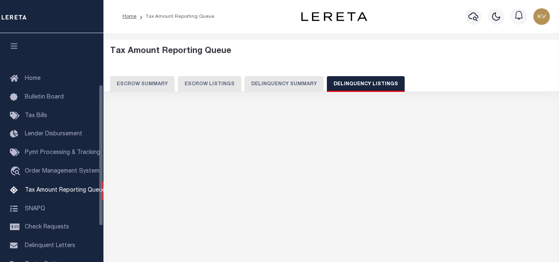
scroll to position [84, 0]
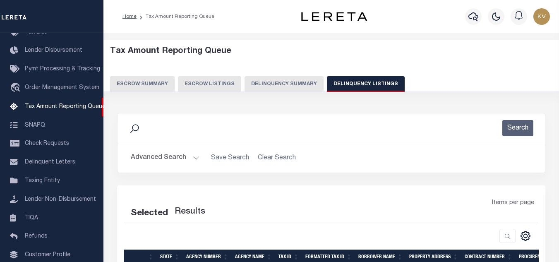
select select "100"
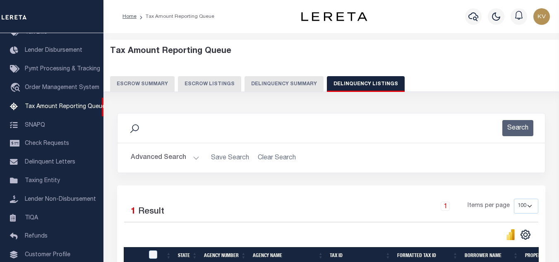
scroll to position [83, 0]
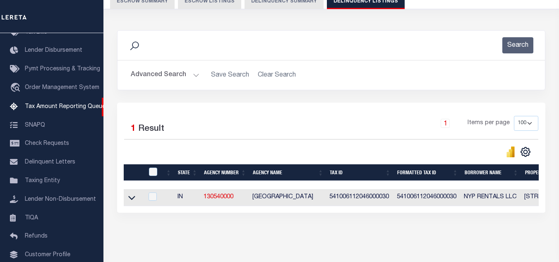
click at [191, 86] on div "Advanced Search Save Search Clear Search tblassign_wrapper_dynamictable_____Def…" at bounding box center [332, 74] width 428 height 29
click at [195, 78] on button "Advanced Search" at bounding box center [165, 75] width 69 height 16
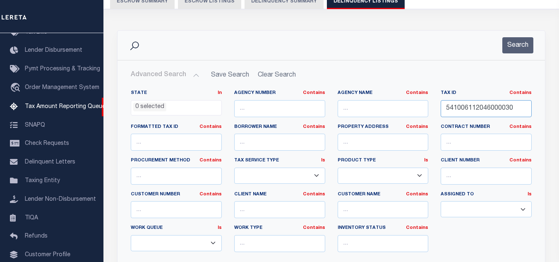
drag, startPoint x: 519, startPoint y: 111, endPoint x: 415, endPoint y: 104, distance: 104.5
click at [430, 104] on div "State In In AK AL AR AZ CA CO CT DC DE FL GA GU HI IA ID IL IN KS KY LA MA MD M…" at bounding box center [332, 174] width 414 height 169
paste input "69"
type input "541006112069000030"
click at [513, 44] on button "Search" at bounding box center [518, 45] width 31 height 16
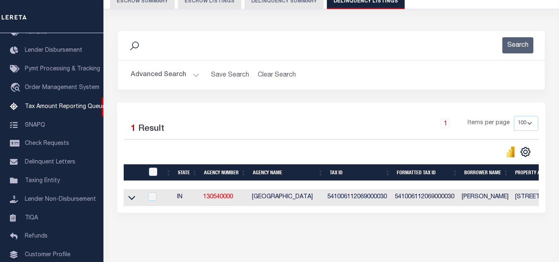
scroll to position [115, 0]
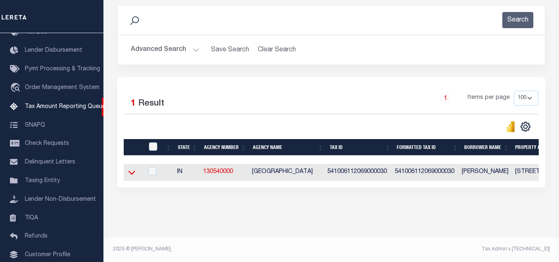
click at [133, 171] on icon at bounding box center [131, 173] width 7 height 4
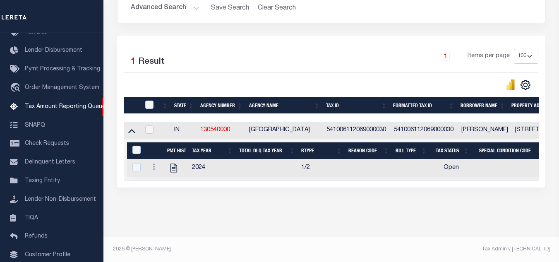
scroll to position [157, 0]
click at [175, 163] on icon "" at bounding box center [174, 168] width 11 height 11
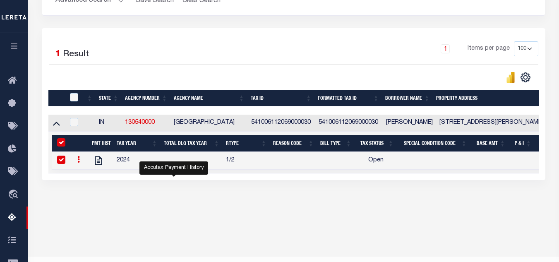
checkbox input "true"
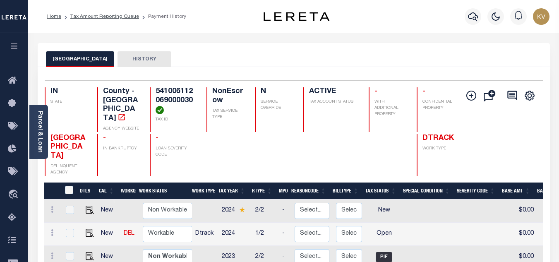
scroll to position [83, 0]
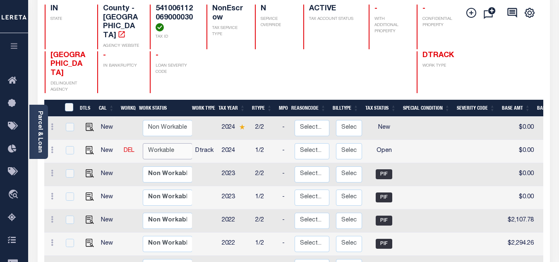
click at [171, 145] on select "Non Workable Workable" at bounding box center [168, 151] width 50 height 16
checkbox input "true"
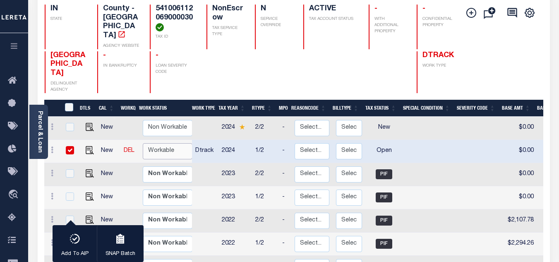
select select "true"
click at [143, 143] on select "Non Workable Workable" at bounding box center [168, 151] width 50 height 16
checkbox input "false"
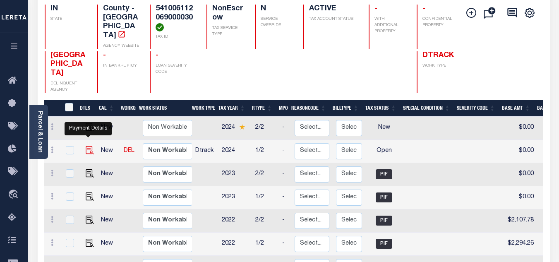
click at [87, 146] on img "" at bounding box center [90, 150] width 8 height 8
checkbox input "true"
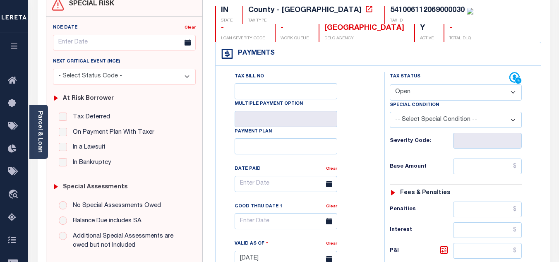
scroll to position [166, 0]
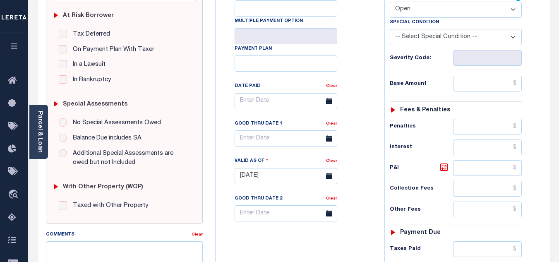
click at [425, 16] on select "- Select Status Code - Open Due/Unpaid Paid Incomplete No Tax Due Internal Refu…" at bounding box center [456, 10] width 132 height 16
select select "PYD"
click at [390, 2] on select "- Select Status Code - Open Due/Unpaid Paid Incomplete No Tax Due Internal Refu…" at bounding box center [456, 10] width 132 height 16
type input "[DATE]"
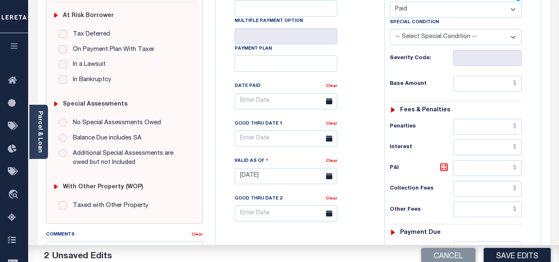
click at [361, 58] on div "Tax Bill No Multiple Payment Option Payment Plan Clear" at bounding box center [298, 105] width 148 height 232
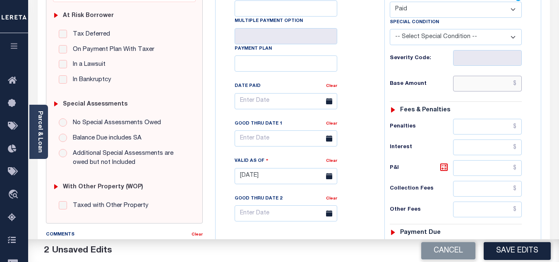
click at [490, 86] on input "text" at bounding box center [487, 84] width 69 height 16
paste input "1,883.86"
type input "$1,883.86"
click at [426, 81] on div "Base Amount $1,883.86" at bounding box center [456, 84] width 132 height 16
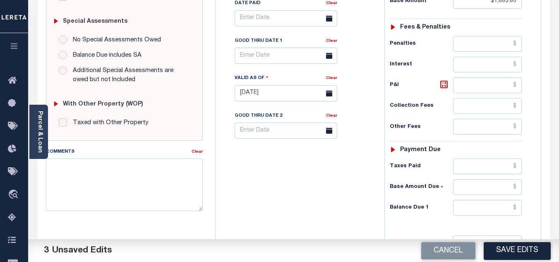
scroll to position [290, 0]
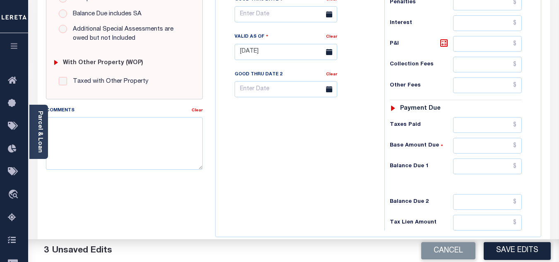
click at [492, 156] on div "Tax Status Status - Select Status Code -" at bounding box center [459, 48] width 148 height 366
click at [490, 166] on input "text" at bounding box center [487, 167] width 69 height 16
type input "$0.00"
click at [321, 174] on div "Tax Bill No Multiple Payment Option Payment Plan Clear" at bounding box center [298, 48] width 161 height 366
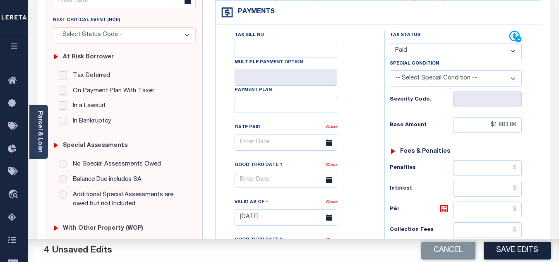
scroll to position [0, 0]
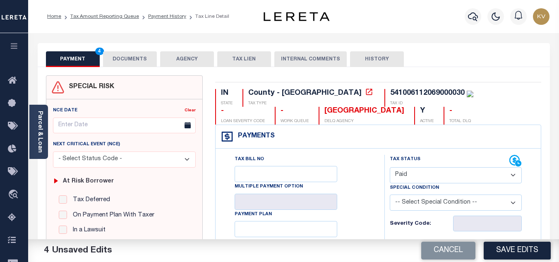
click at [140, 61] on button "DOCUMENTS" at bounding box center [130, 59] width 54 height 16
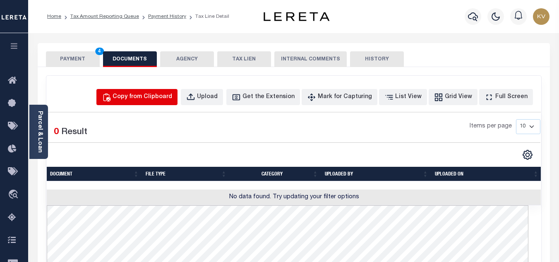
click at [158, 96] on div "Copy from Clipboard" at bounding box center [143, 97] width 60 height 9
select select "POP"
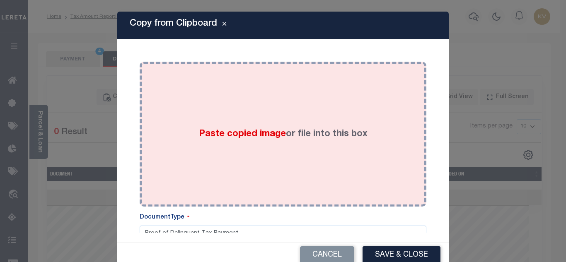
click at [216, 130] on span "Paste copied image" at bounding box center [242, 134] width 87 height 9
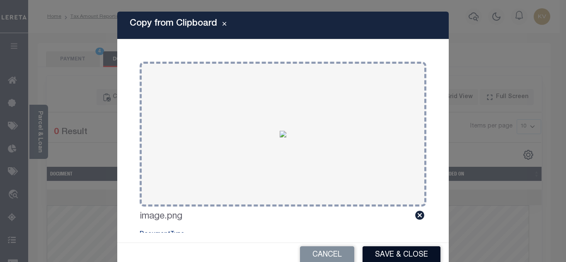
click at [395, 253] on button "Save & Close" at bounding box center [401, 255] width 78 height 18
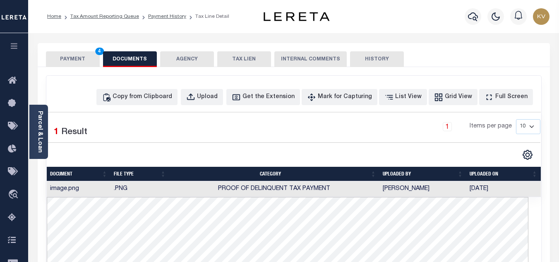
click at [74, 58] on button "PAYMENT 4" at bounding box center [73, 59] width 54 height 16
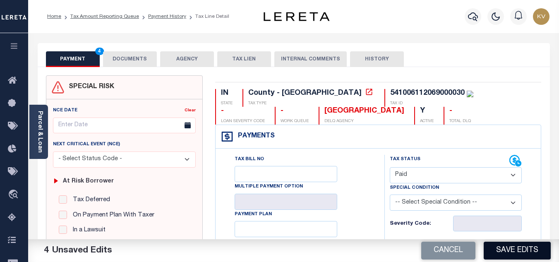
click at [520, 253] on button "Save Edits" at bounding box center [517, 251] width 67 height 18
checkbox input "false"
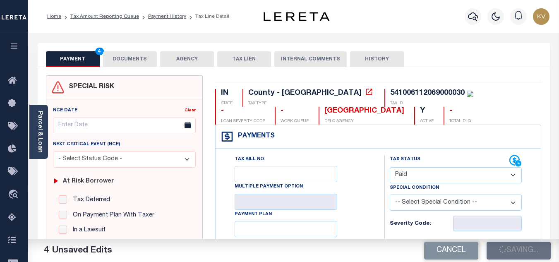
type input "$1,883.86"
type input "$0"
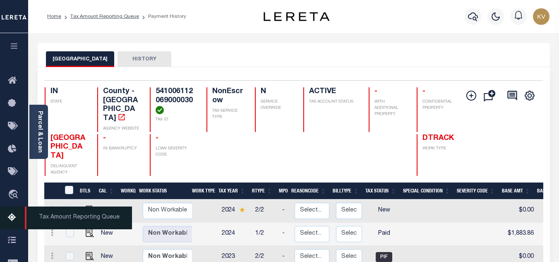
click at [11, 223] on icon at bounding box center [14, 218] width 13 height 10
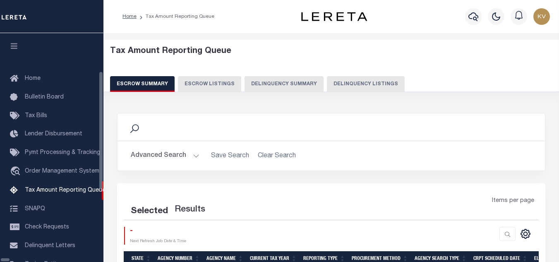
select select "100"
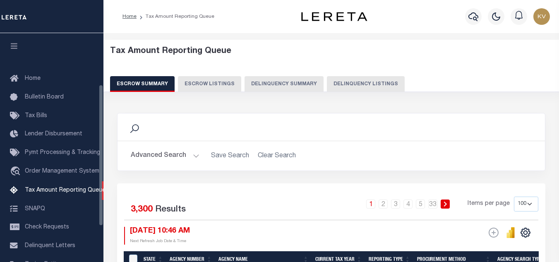
scroll to position [84, 0]
